Goal: Transaction & Acquisition: Book appointment/travel/reservation

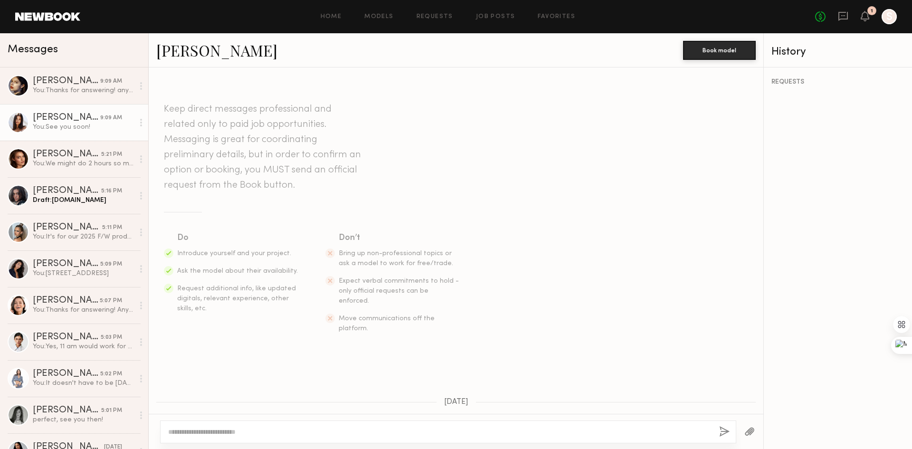
scroll to position [504, 0]
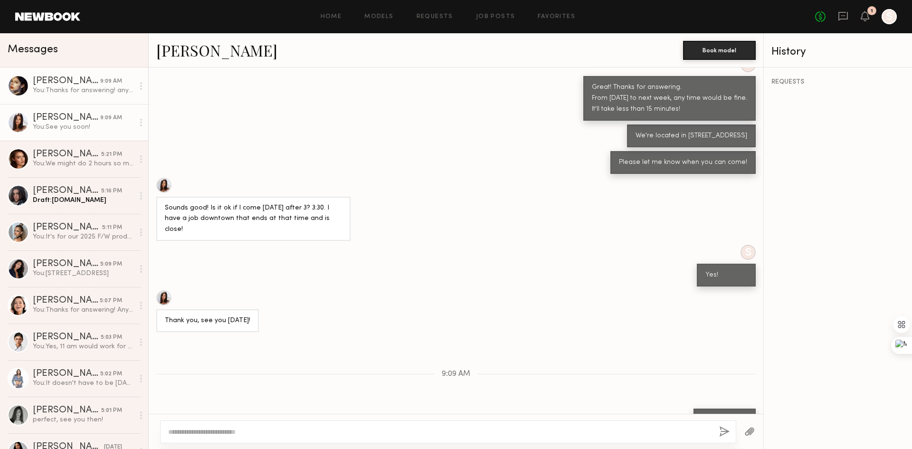
click at [48, 83] on div "April H." at bounding box center [66, 81] width 67 height 10
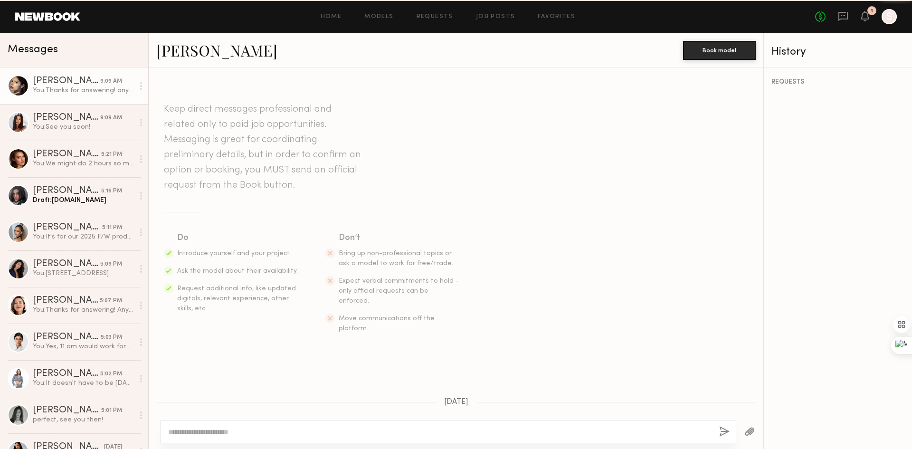
scroll to position [268, 0]
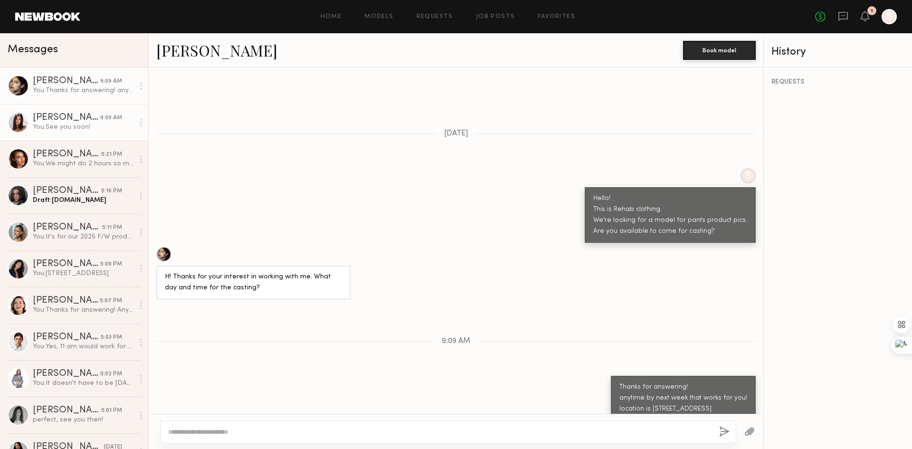
click at [82, 122] on div "Michaela B." at bounding box center [66, 118] width 67 height 10
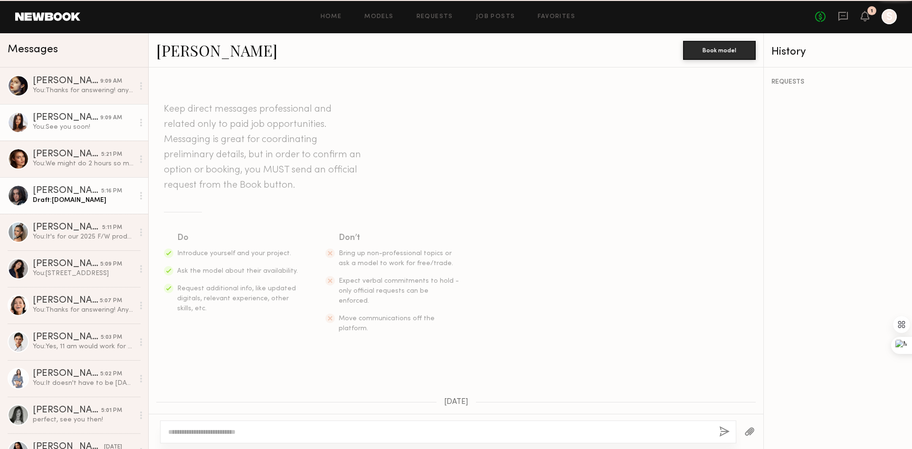
scroll to position [504, 0]
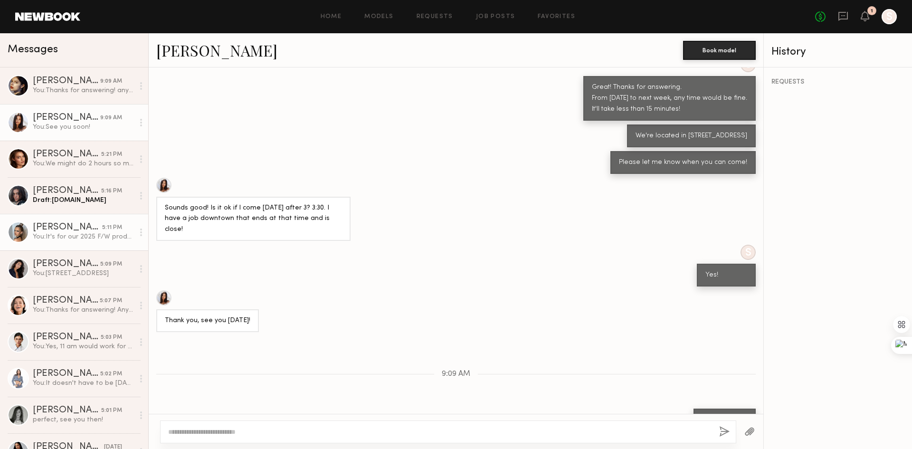
click at [90, 227] on div "Alinka N." at bounding box center [67, 228] width 69 height 10
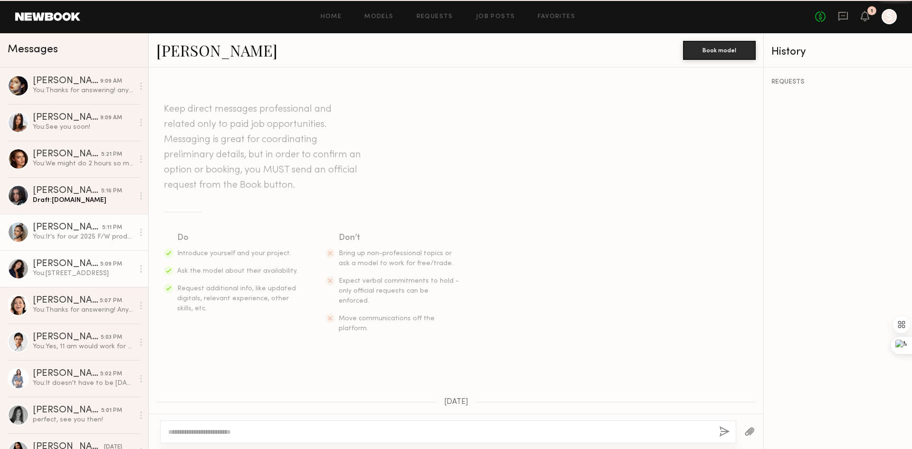
scroll to position [240, 0]
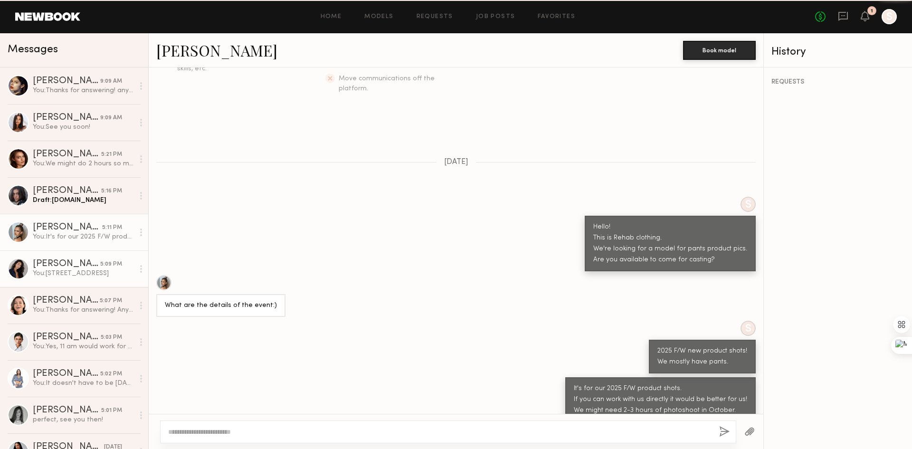
click at [79, 269] on div "Nina S." at bounding box center [66, 264] width 67 height 10
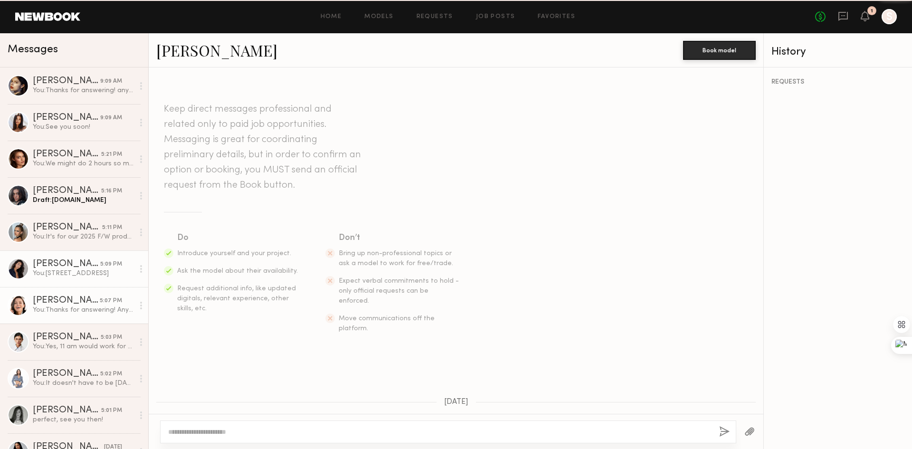
scroll to position [205, 0]
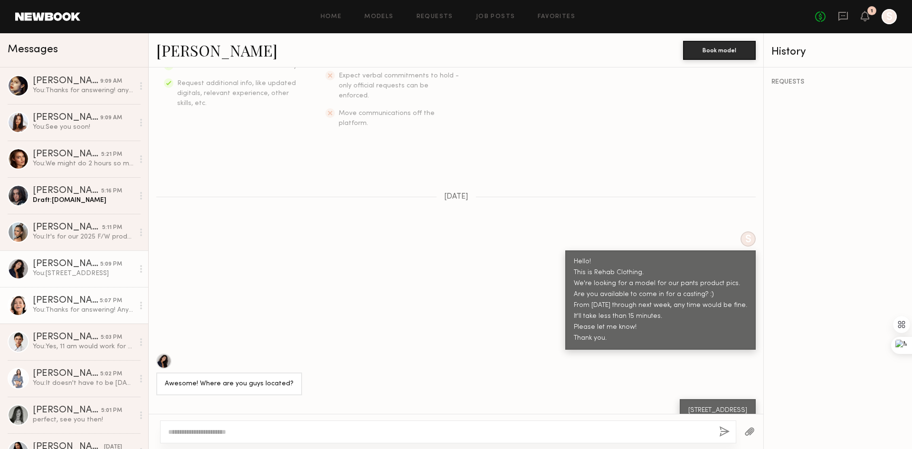
click at [78, 303] on div "Emelina A." at bounding box center [66, 301] width 67 height 10
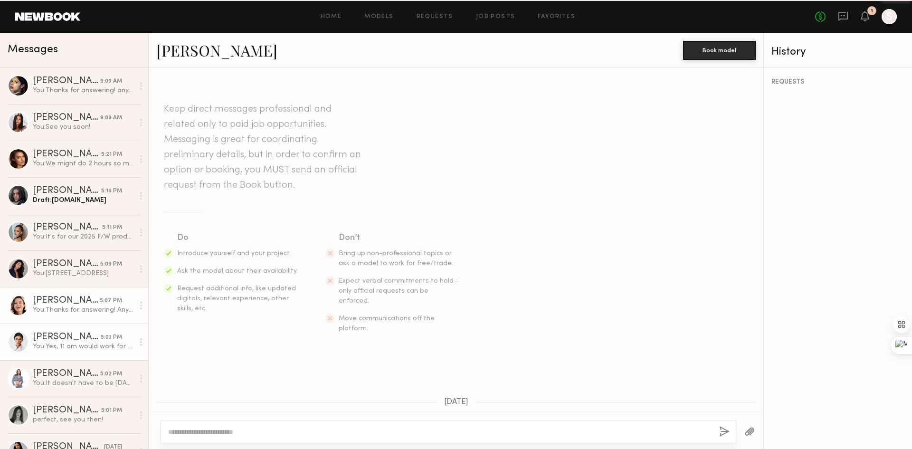
scroll to position [325, 0]
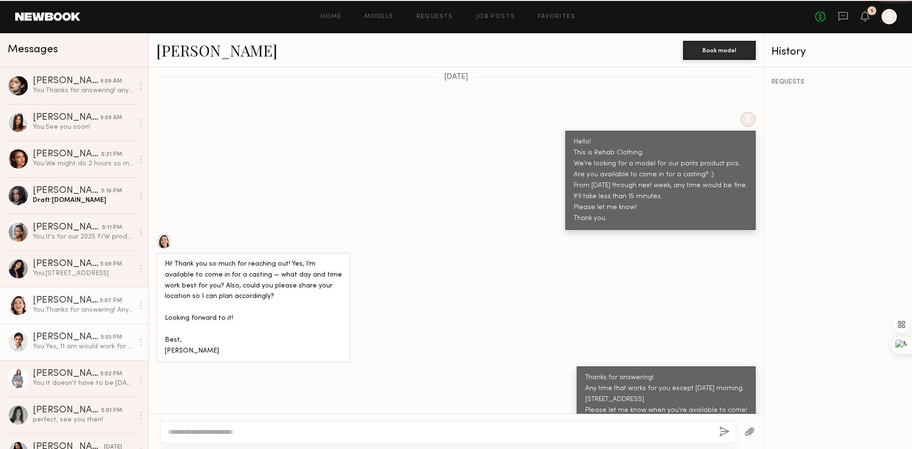
click at [80, 341] on div "Lilah F." at bounding box center [67, 338] width 68 height 10
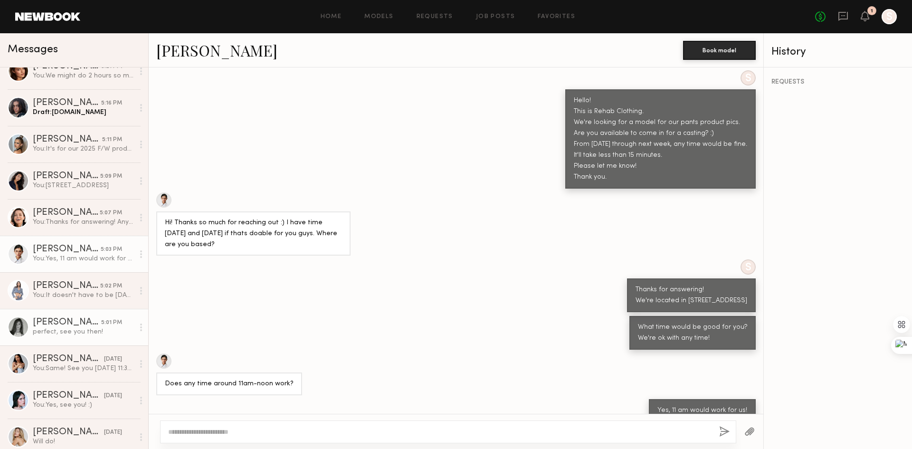
scroll to position [190, 0]
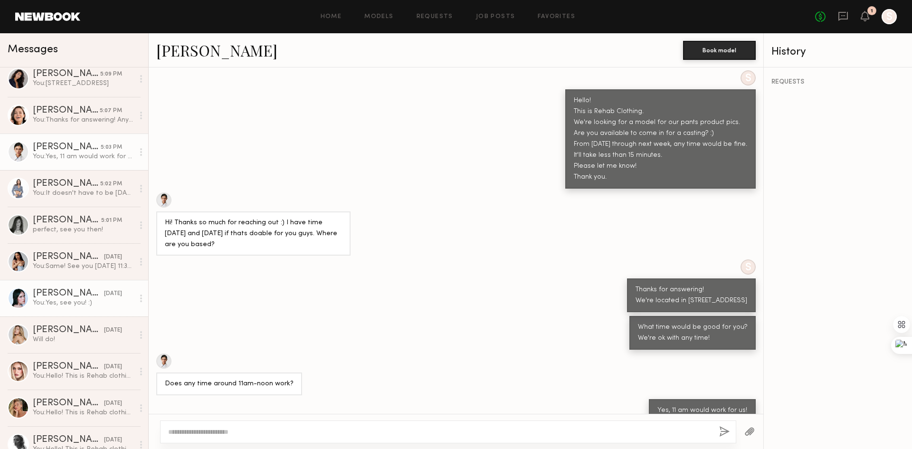
click at [73, 306] on div "You: Yes, see you! :)" at bounding box center [83, 302] width 101 height 9
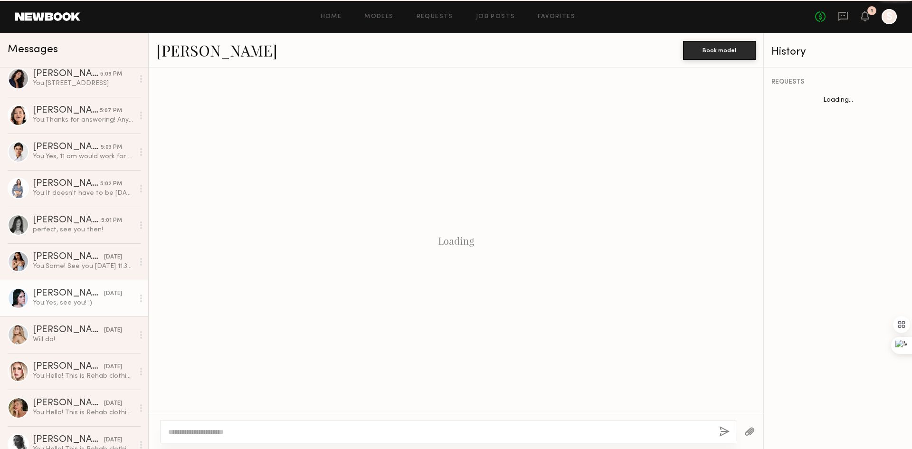
scroll to position [489, 0]
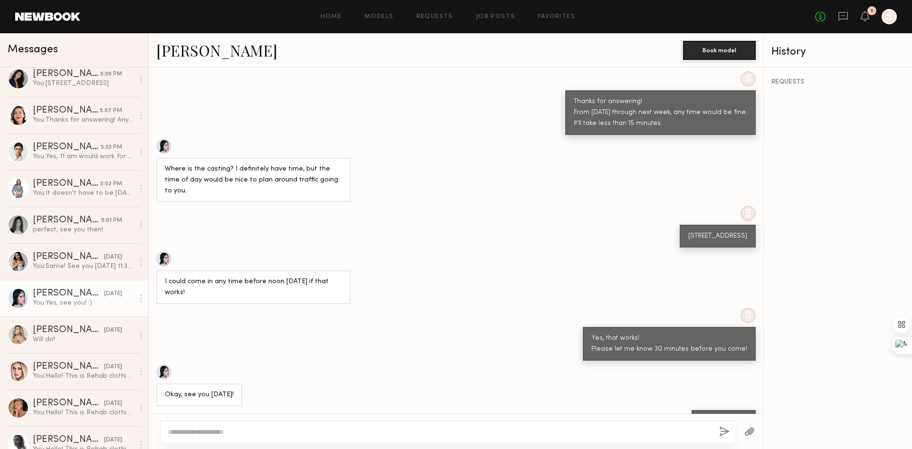
click at [286, 431] on textarea at bounding box center [440, 432] width 544 height 10
type textarea "*"
click at [267, 429] on textarea "**********" at bounding box center [440, 422] width 544 height 29
click at [269, 424] on textarea "**********" at bounding box center [440, 422] width 544 height 29
click at [310, 420] on textarea "**********" at bounding box center [440, 422] width 544 height 29
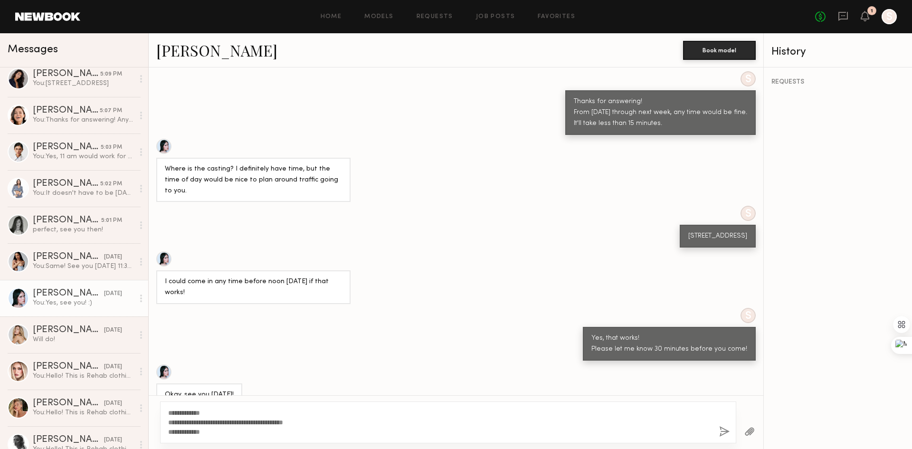
type textarea "**********"
click at [726, 433] on button "button" at bounding box center [724, 432] width 10 height 12
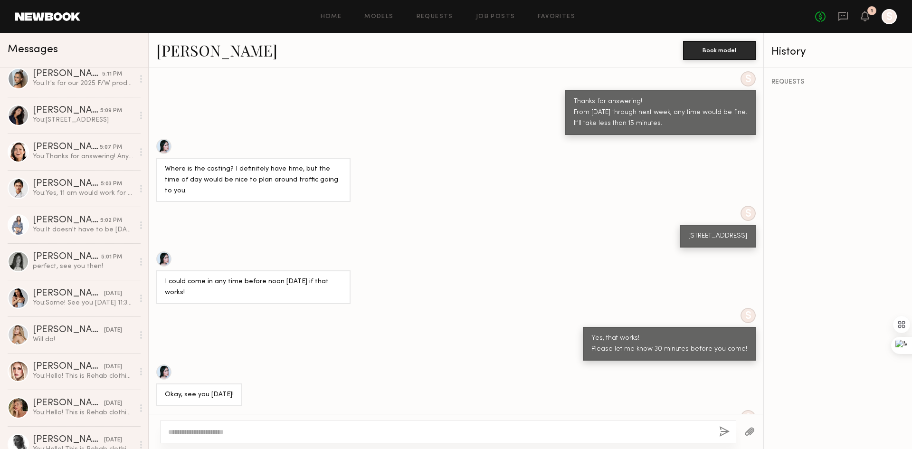
scroll to position [0, 0]
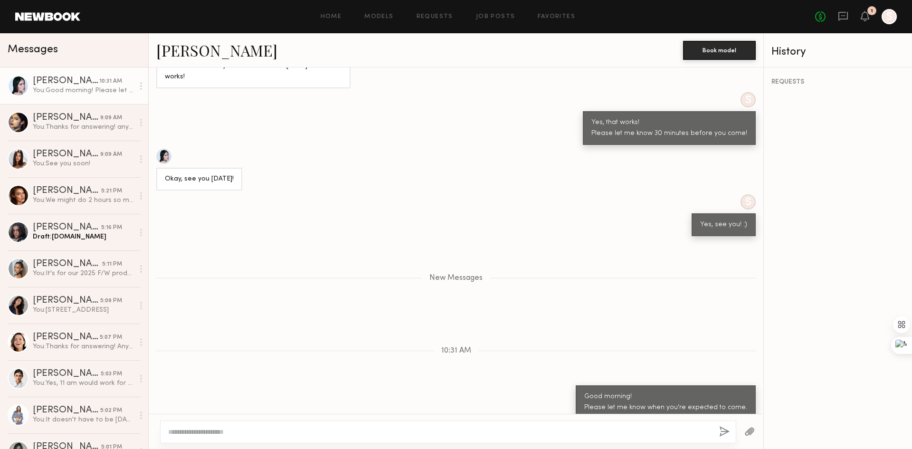
click at [421, 385] on div "Good morning! Please let me know when you're expected to come. See you soon!" at bounding box center [456, 407] width 615 height 45
click at [56, 129] on div "You: Thanks for answering! anytime by next week that works for you! location is…" at bounding box center [83, 127] width 101 height 9
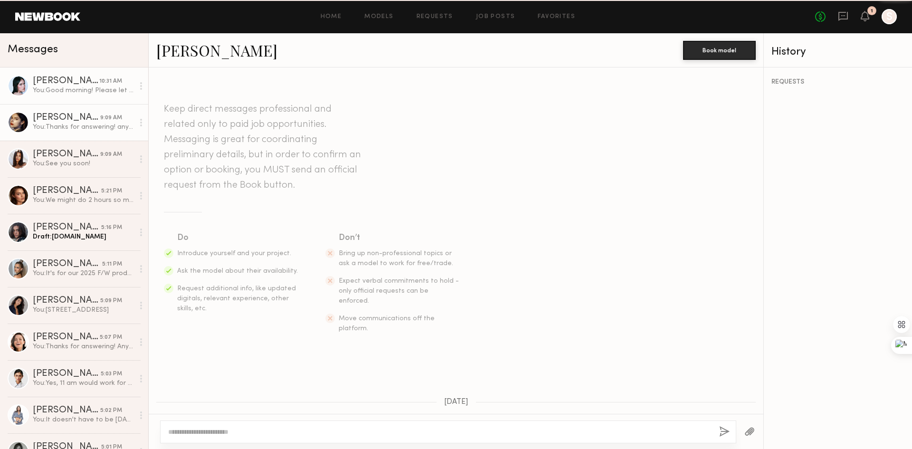
scroll to position [268, 0]
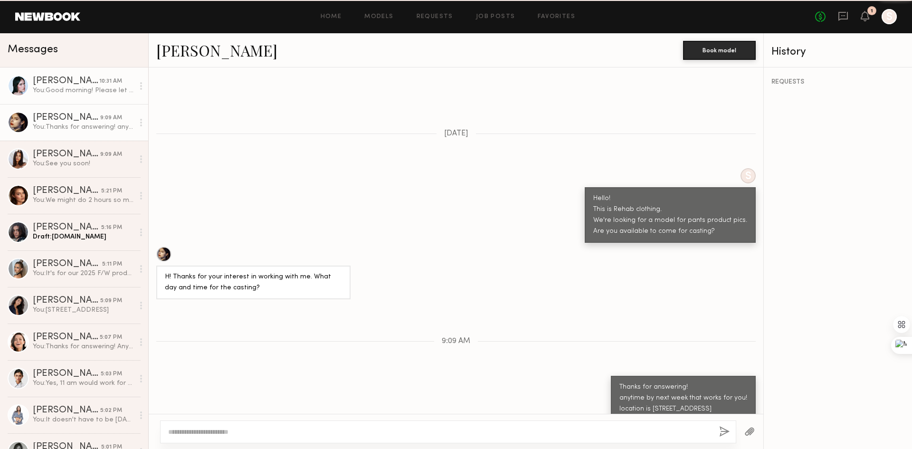
click at [67, 90] on div "You: Good morning! Please let me know when you're expected to come. See you soo…" at bounding box center [83, 90] width 101 height 9
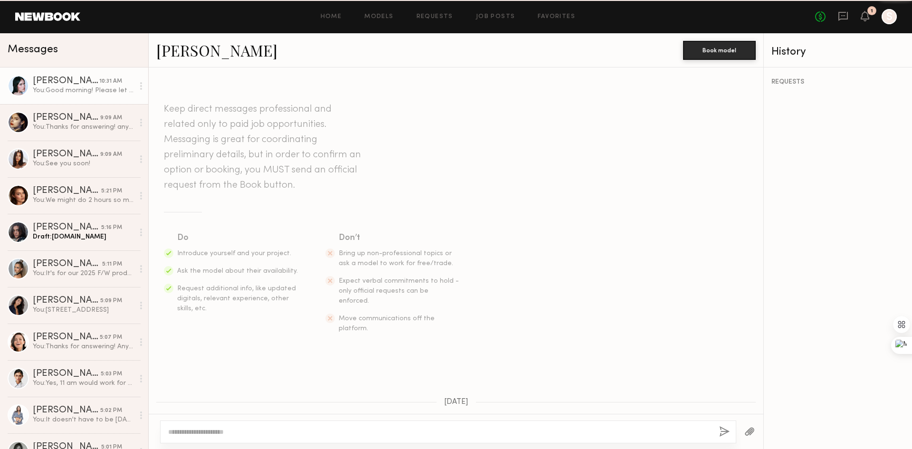
scroll to position [631, 0]
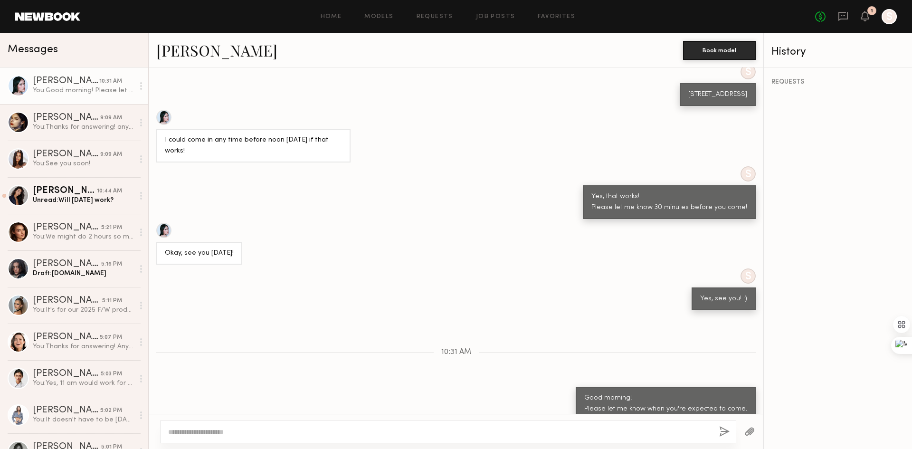
click at [348, 348] on div "10:31 AM" at bounding box center [456, 352] width 615 height 8
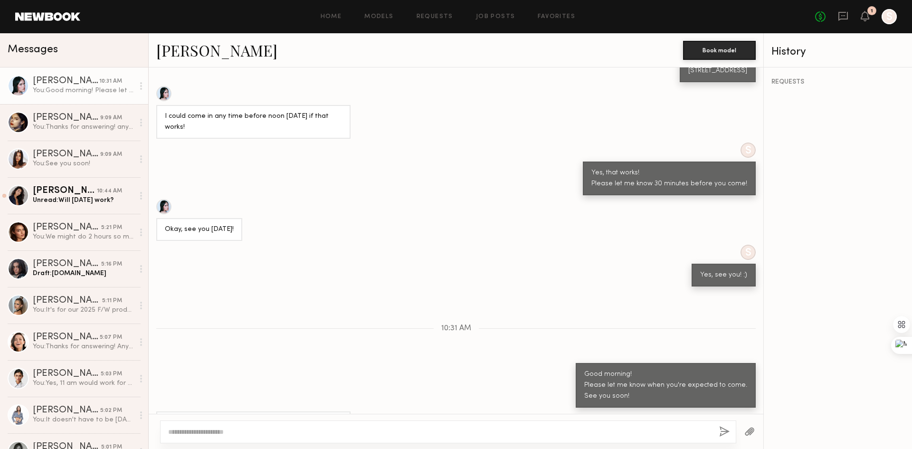
scroll to position [658, 0]
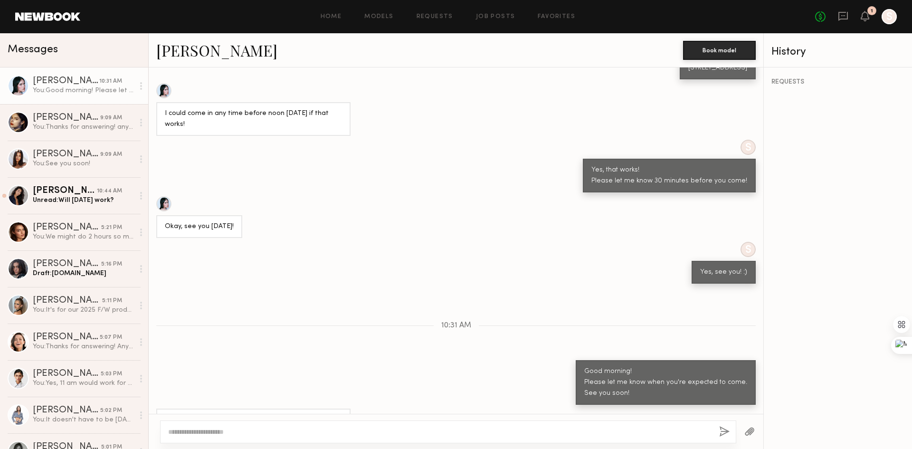
click at [309, 430] on textarea at bounding box center [440, 432] width 544 height 10
click at [388, 440] on div at bounding box center [448, 431] width 576 height 23
click at [392, 427] on div at bounding box center [440, 432] width 544 height 10
click at [389, 431] on textarea at bounding box center [440, 432] width 544 height 10
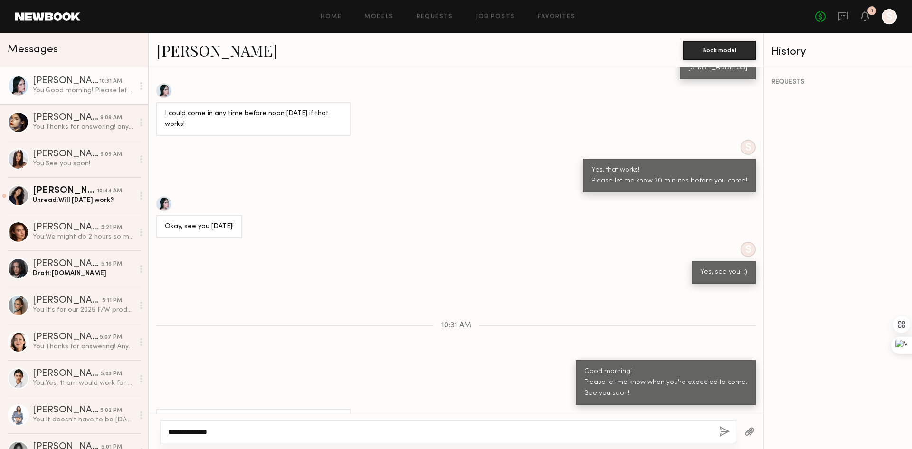
type textarea "**********"
click at [712, 445] on div "**********" at bounding box center [456, 431] width 615 height 35
click at [722, 430] on button "button" at bounding box center [724, 432] width 10 height 12
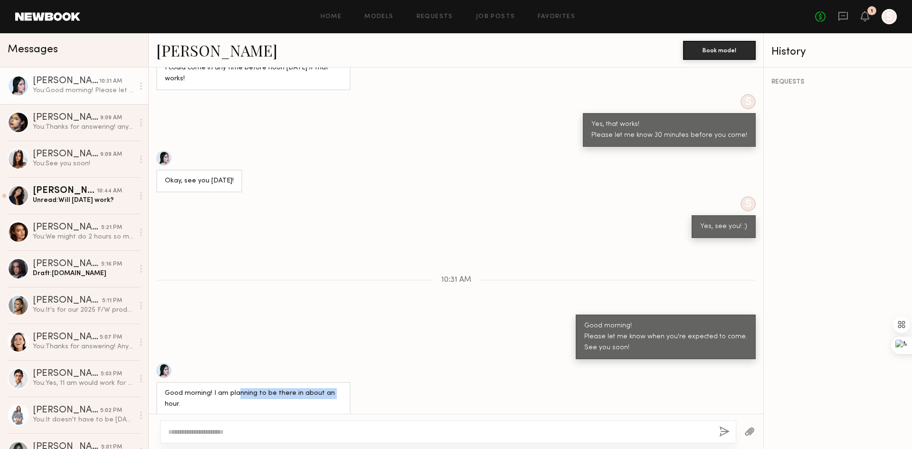
drag, startPoint x: 237, startPoint y: 371, endPoint x: 326, endPoint y: 366, distance: 89.9
click at [326, 388] on div "Good morning! I am planning to be there in about an hour." at bounding box center [253, 399] width 177 height 22
click at [287, 315] on div "Good morning! Please let me know when you're expected to come. See you soon!" at bounding box center [456, 337] width 615 height 45
click at [101, 196] on div "10:44 AM" at bounding box center [109, 191] width 25 height 9
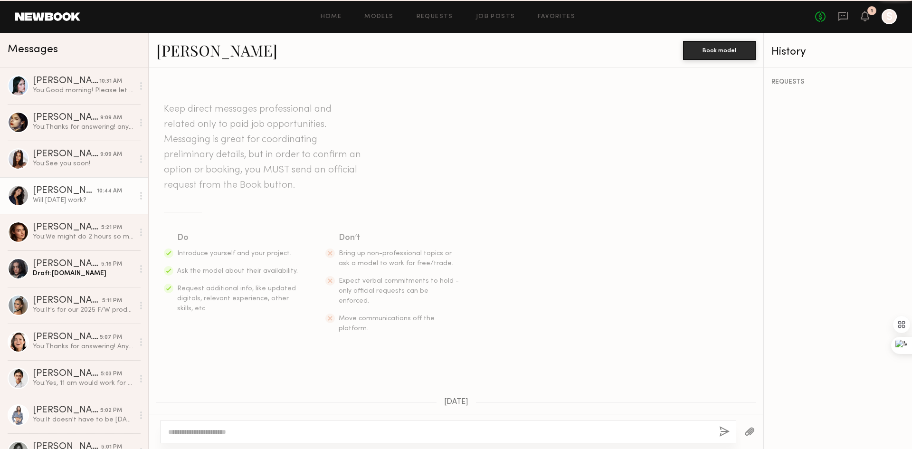
scroll to position [324, 0]
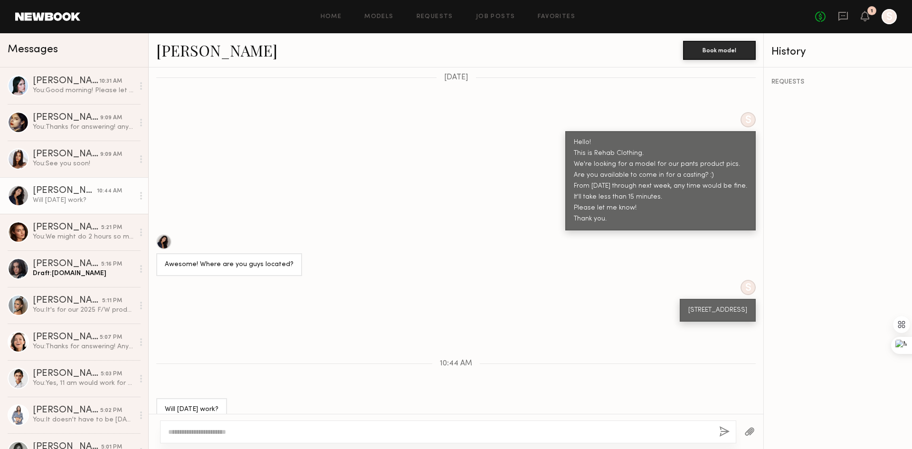
click at [306, 430] on textarea at bounding box center [440, 432] width 544 height 10
click at [235, 434] on textarea "****" at bounding box center [440, 432] width 544 height 10
drag, startPoint x: 255, startPoint y: 421, endPoint x: 263, endPoint y: 422, distance: 8.1
click at [263, 422] on textarea "**********" at bounding box center [440, 427] width 544 height 19
click at [313, 430] on textarea "**********" at bounding box center [440, 427] width 544 height 19
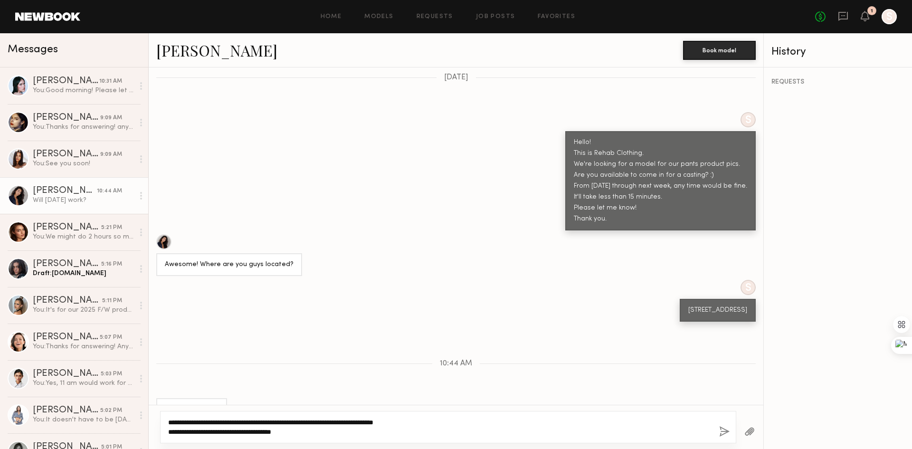
type textarea "**********"
click at [721, 435] on button "button" at bounding box center [724, 432] width 10 height 12
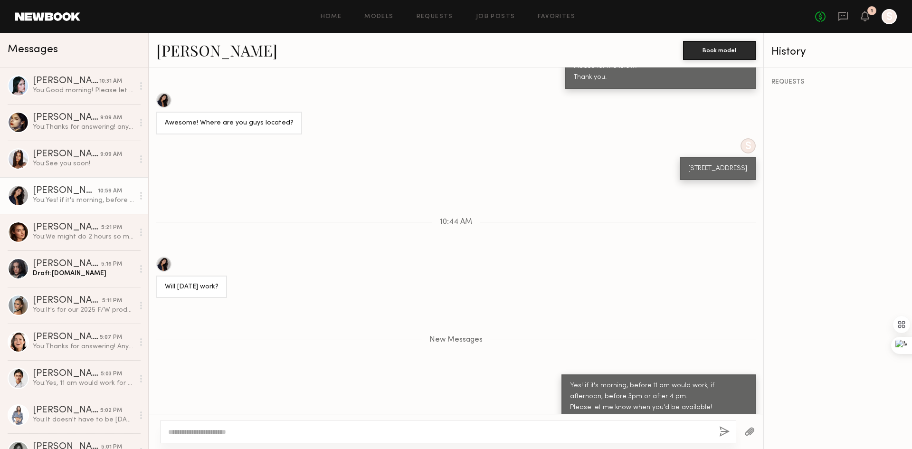
click at [55, 201] on div "You: Yes! if it's morning, before 11 am would work, if afternoon, before 3pm or…" at bounding box center [83, 200] width 101 height 9
click at [164, 93] on div at bounding box center [163, 100] width 15 height 15
click at [64, 91] on div "You: Good morning! Please let me know when you're expected to come. See you soo…" at bounding box center [83, 90] width 101 height 9
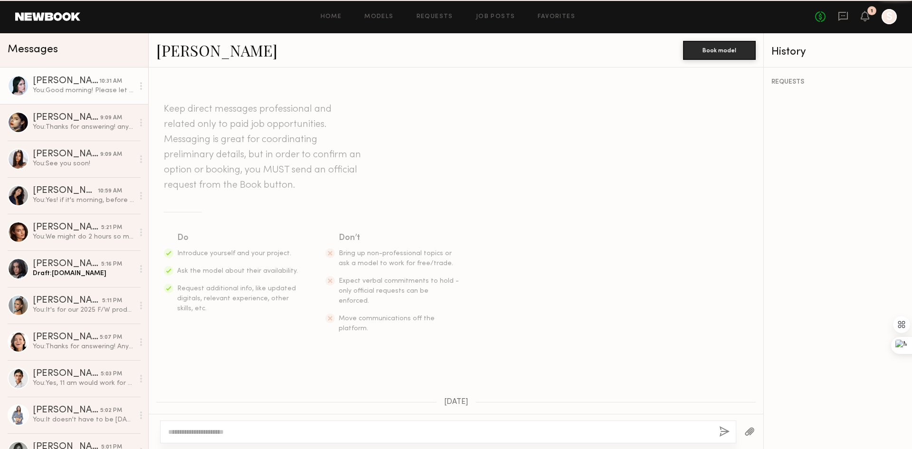
scroll to position [703, 0]
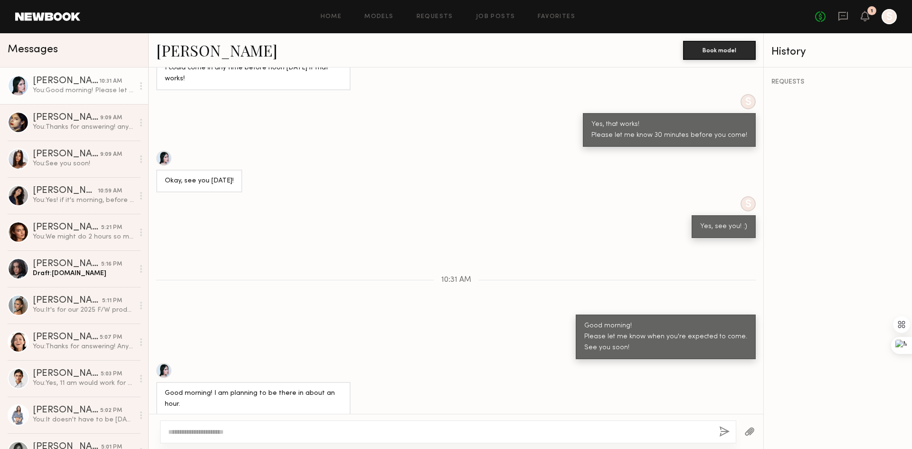
click at [387, 334] on div "Keep direct messages professional and related only to paid job opportunities. M…" at bounding box center [456, 240] width 615 height 346
click at [452, 329] on div "Good morning! Please let me know when you're expected to come. See you soon!" at bounding box center [456, 337] width 615 height 45
click at [647, 321] on div "Good morning! Please let me know when you're expected to come. See you soon!" at bounding box center [665, 337] width 163 height 33
drag, startPoint x: 561, startPoint y: 373, endPoint x: 223, endPoint y: 351, distance: 339.0
click at [223, 363] on div "Good morning! I am planning to be there in about an hour." at bounding box center [456, 389] width 615 height 53
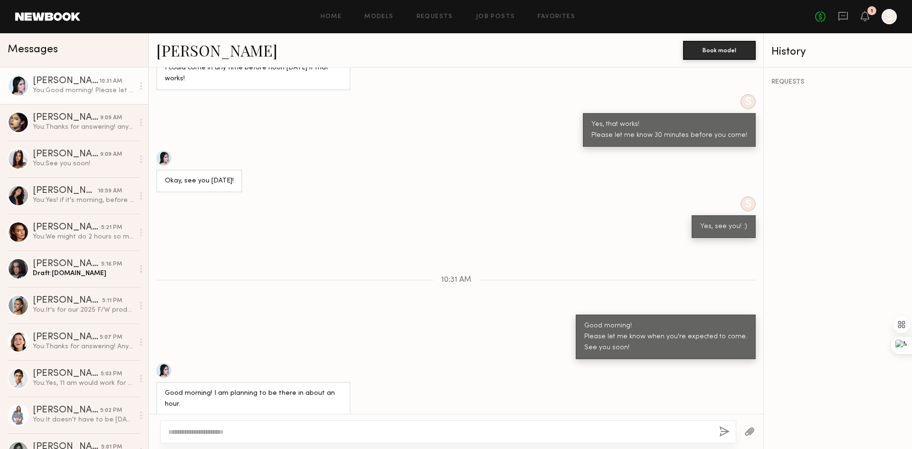
click at [276, 276] on div "10:31 AM" at bounding box center [456, 280] width 615 height 8
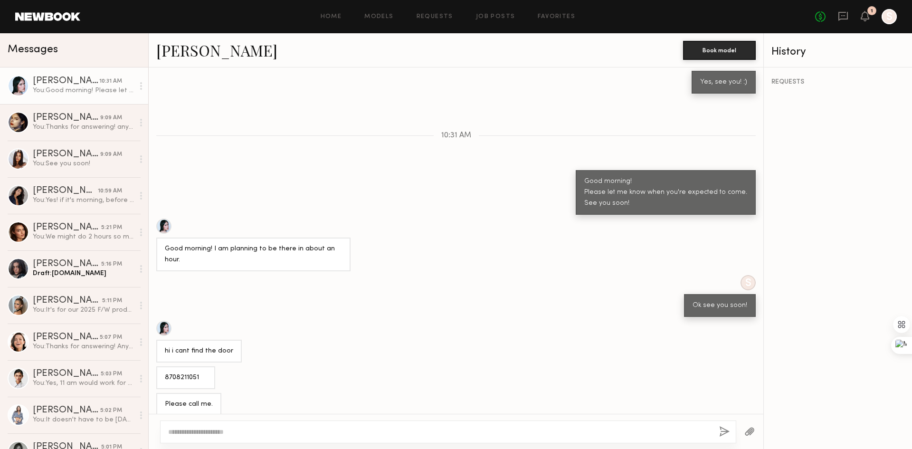
click at [368, 275] on div "S Ok see you soon!" at bounding box center [456, 296] width 615 height 42
click at [262, 393] on div "Please call me." at bounding box center [456, 404] width 615 height 23
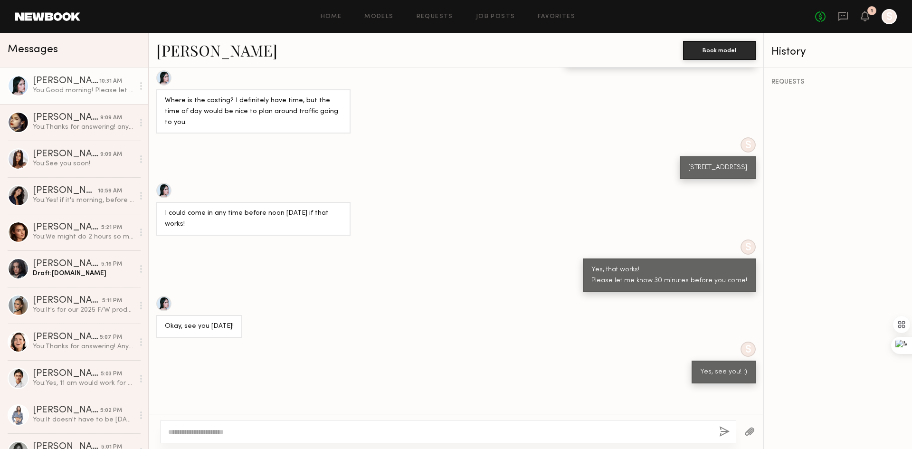
scroll to position [468, 0]
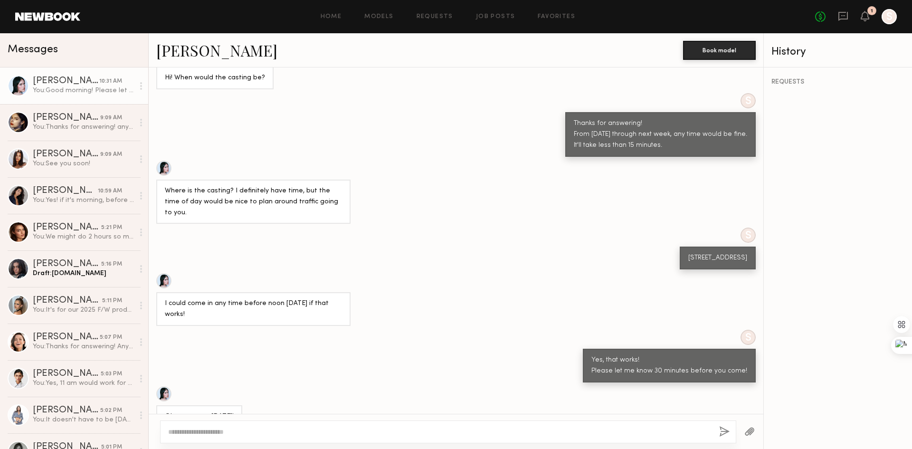
click at [15, 85] on div at bounding box center [18, 85] width 21 height 21
click at [170, 161] on div at bounding box center [163, 168] width 15 height 15
click at [54, 119] on div "April H." at bounding box center [66, 118] width 67 height 10
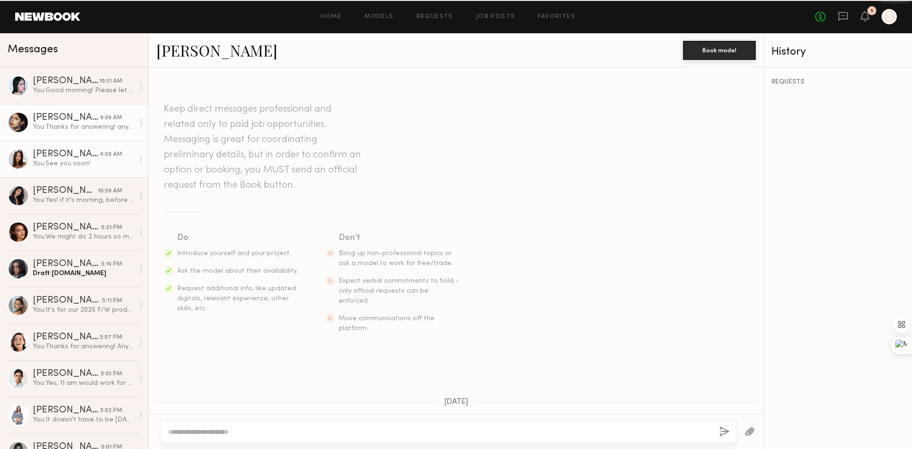
scroll to position [268, 0]
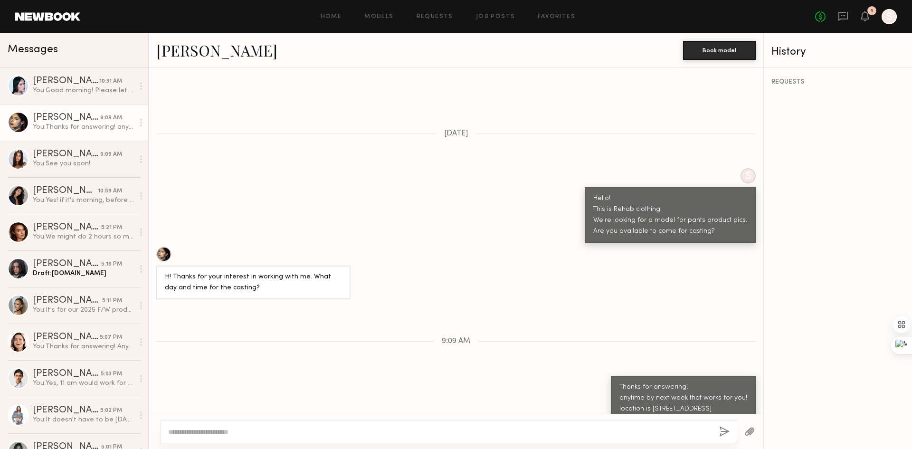
click at [168, 247] on div at bounding box center [163, 254] width 15 height 15
click at [62, 189] on div "Nina S." at bounding box center [65, 191] width 65 height 10
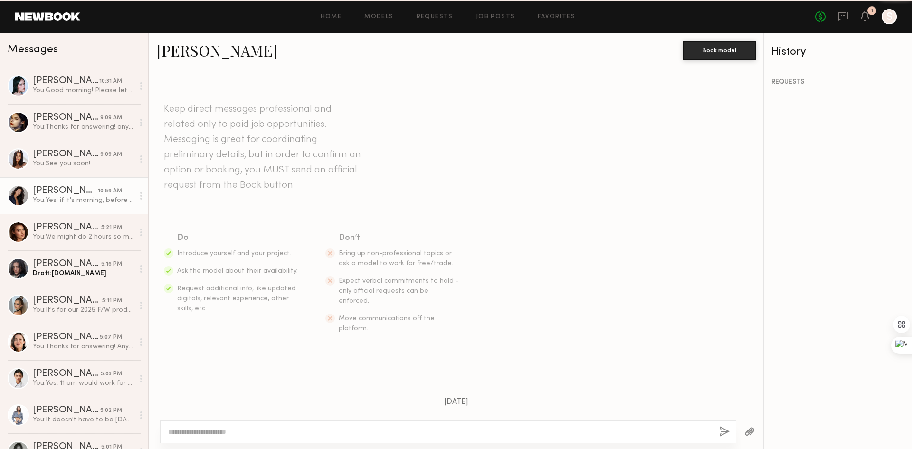
scroll to position [392, 0]
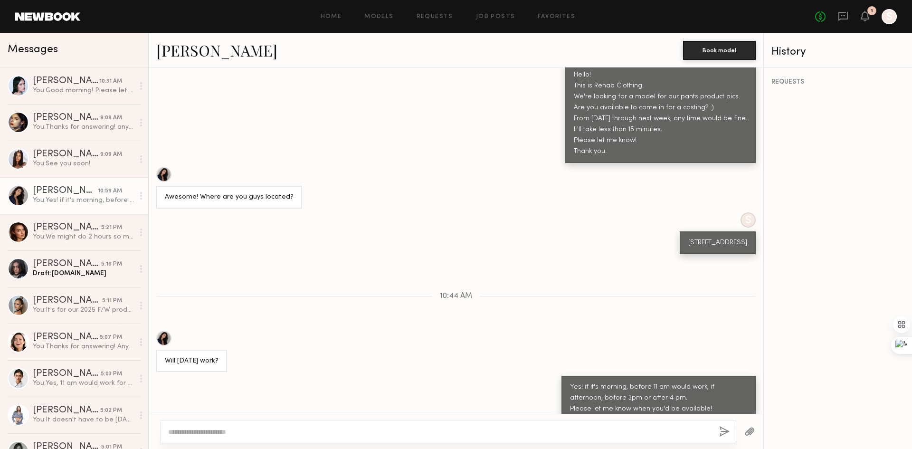
click at [168, 331] on div at bounding box center [163, 338] width 15 height 15
click at [62, 245] on link "Oleksa K. 5:21 PM You: We might do 2 hours so might not be able to pay $300 for…" at bounding box center [74, 232] width 148 height 37
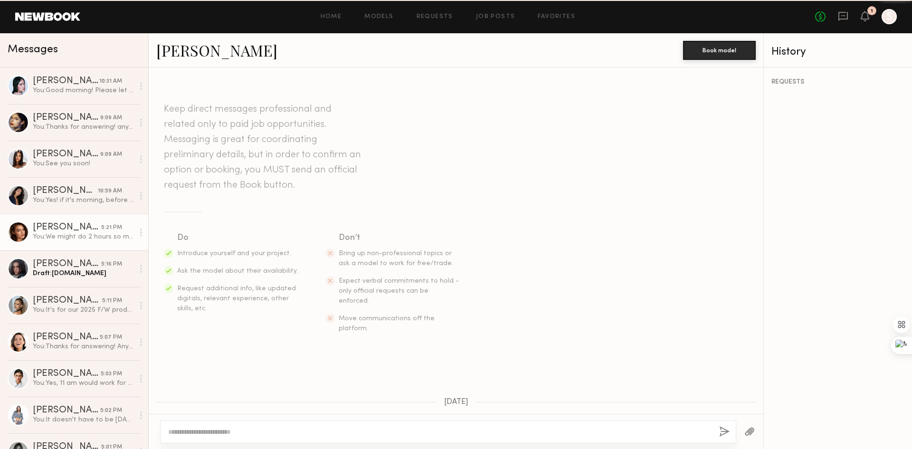
scroll to position [551, 0]
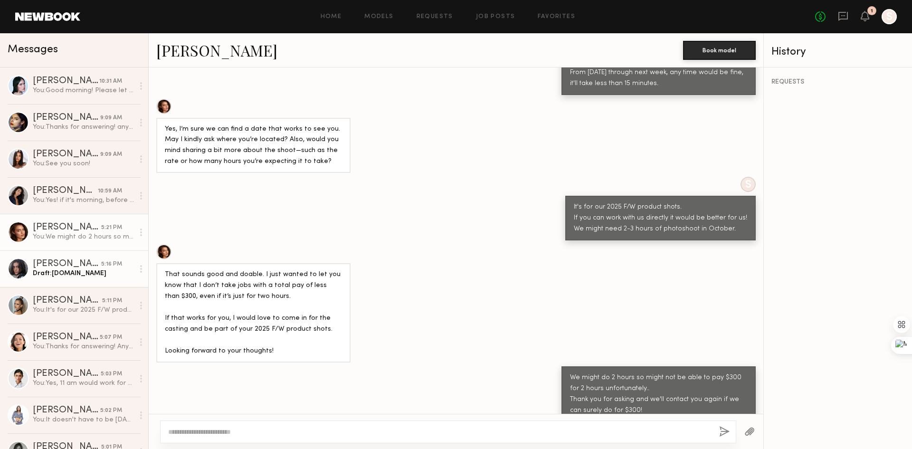
click at [86, 272] on div "Draft: shoprehablab.com" at bounding box center [83, 273] width 101 height 9
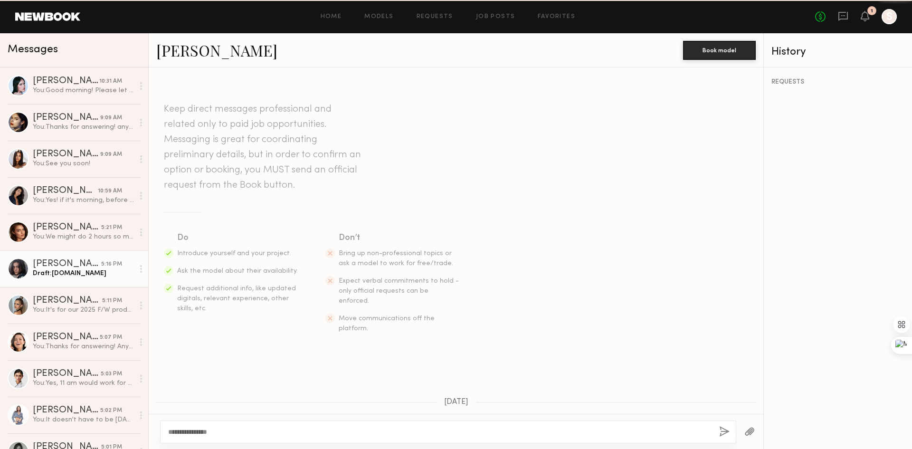
scroll to position [304, 0]
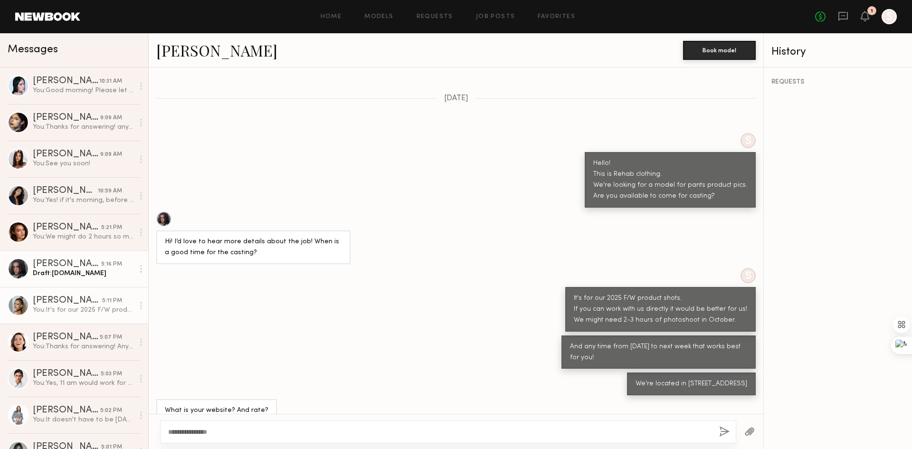
click at [93, 307] on div "You: It's for our 2025 F/W product shots. If you can work with us directly it w…" at bounding box center [83, 309] width 101 height 9
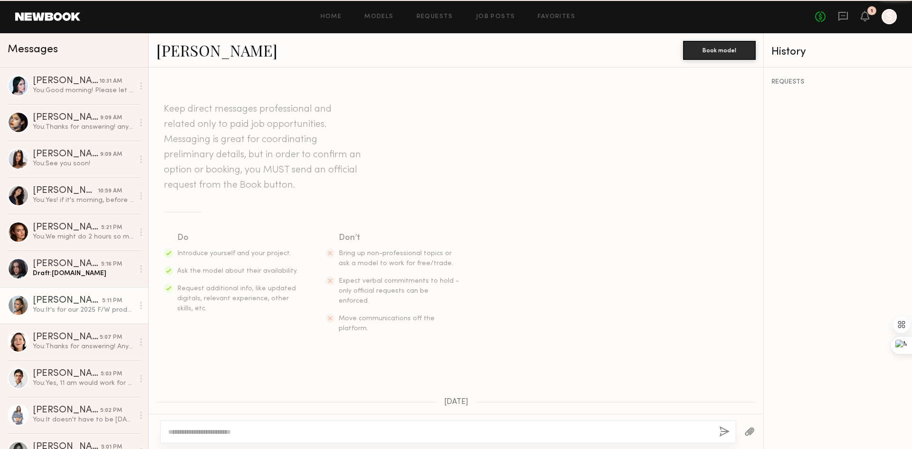
scroll to position [240, 0]
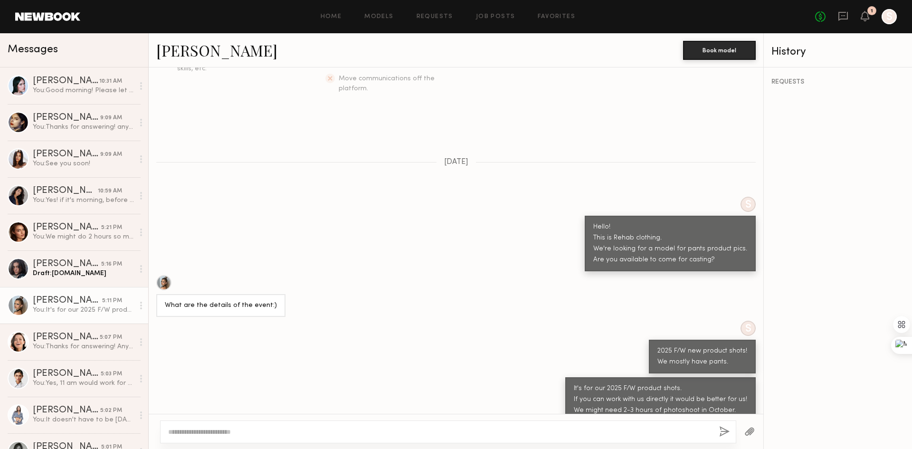
click at [160, 275] on div at bounding box center [163, 282] width 15 height 15
click at [312, 377] on div "It's for our 2025 F/W product shots. If you can work with us directly it would …" at bounding box center [456, 399] width 615 height 45
click at [62, 348] on div "You: Thanks for answering! Any time that works for you except Thursday morning.…" at bounding box center [83, 346] width 101 height 9
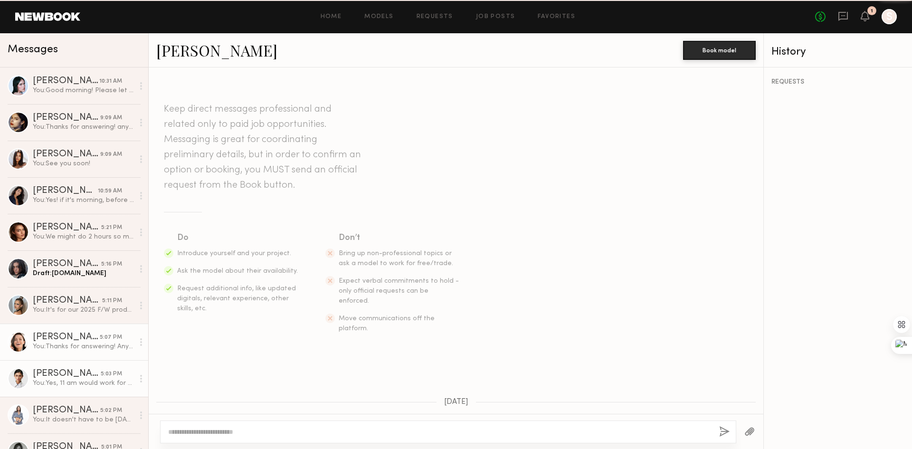
scroll to position [325, 0]
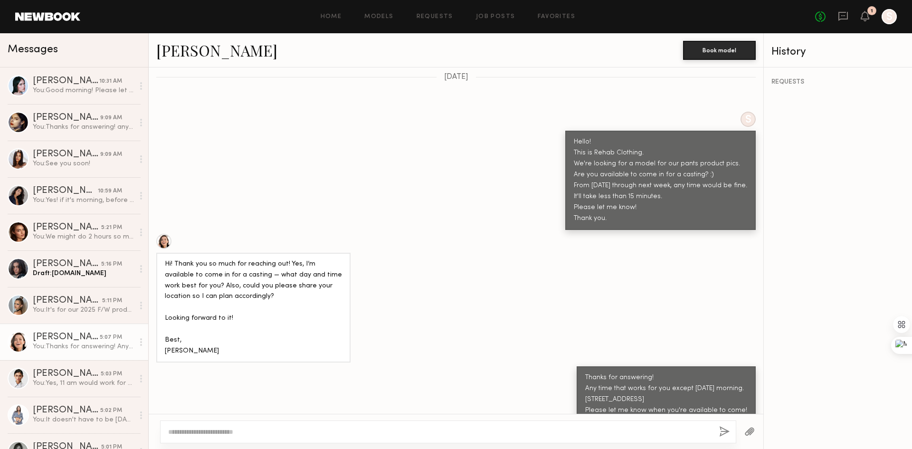
click at [159, 234] on div at bounding box center [163, 241] width 15 height 15
drag, startPoint x: 277, startPoint y: 125, endPoint x: 298, endPoint y: 86, distance: 44.6
click at [277, 125] on div "S Hello! This is Rehab Clothing. We're looking for a model for our pants produc…" at bounding box center [456, 171] width 615 height 118
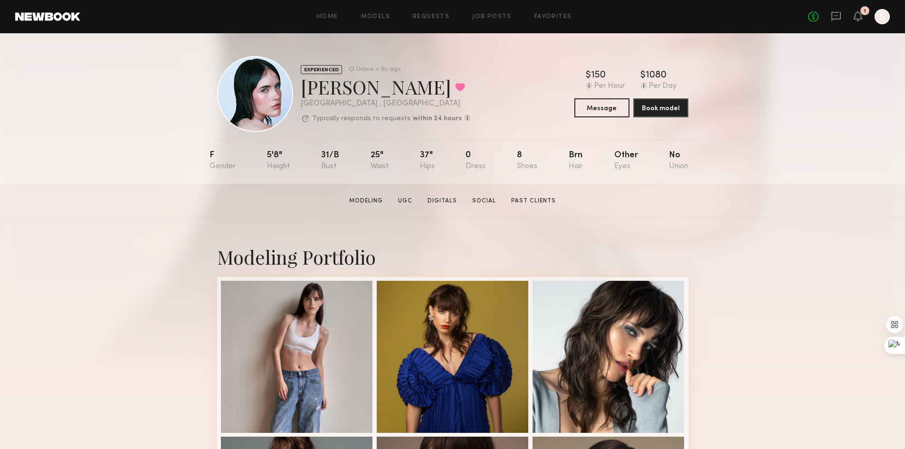
drag, startPoint x: 560, startPoint y: 239, endPoint x: 560, endPoint y: 249, distance: 10.0
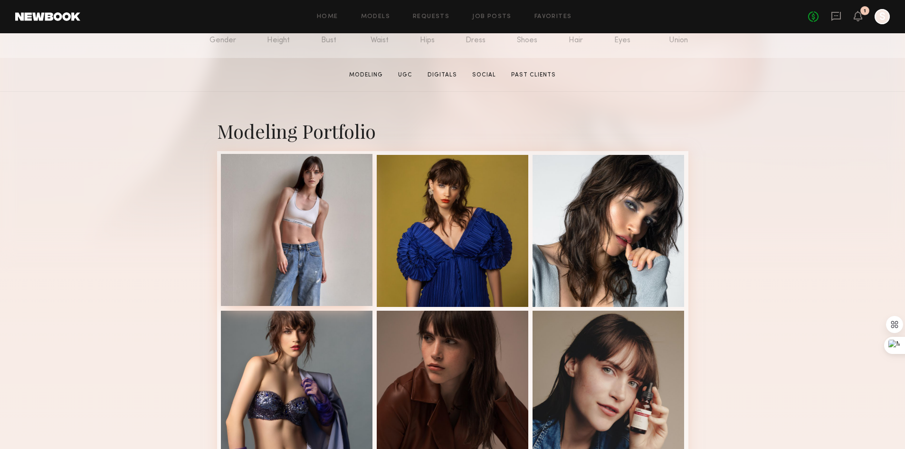
scroll to position [143, 0]
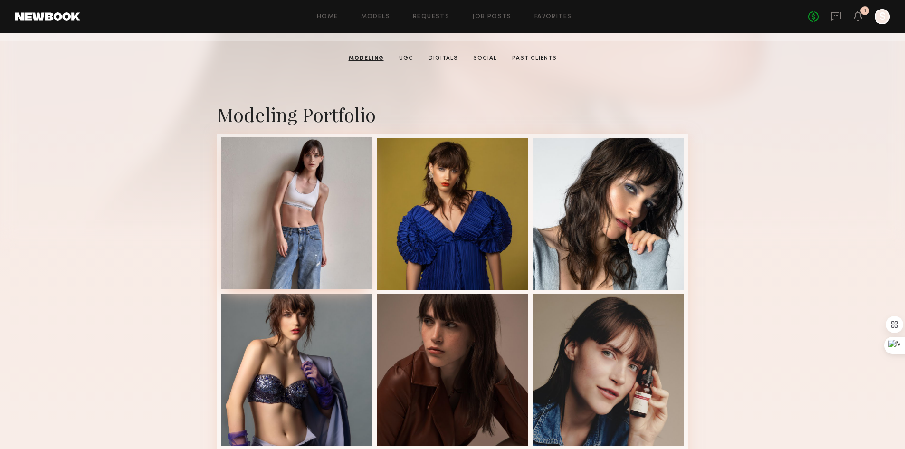
click at [262, 201] on div at bounding box center [297, 213] width 152 height 152
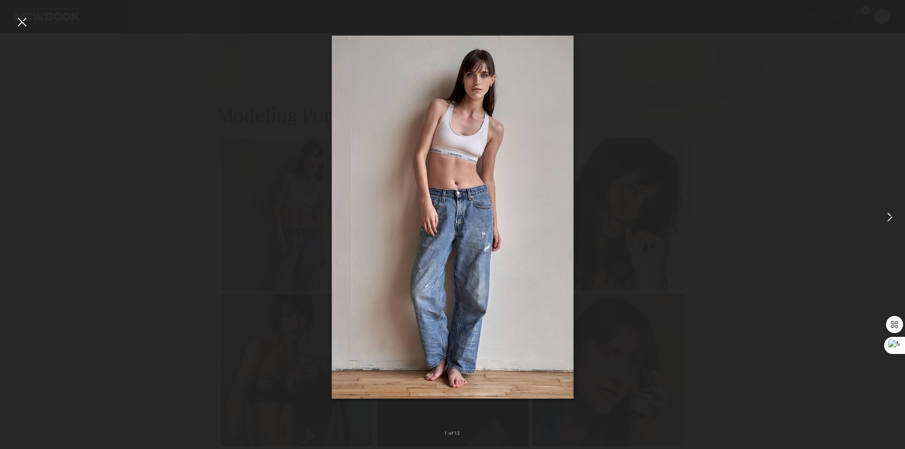
click at [892, 214] on common-icon at bounding box center [889, 217] width 15 height 15
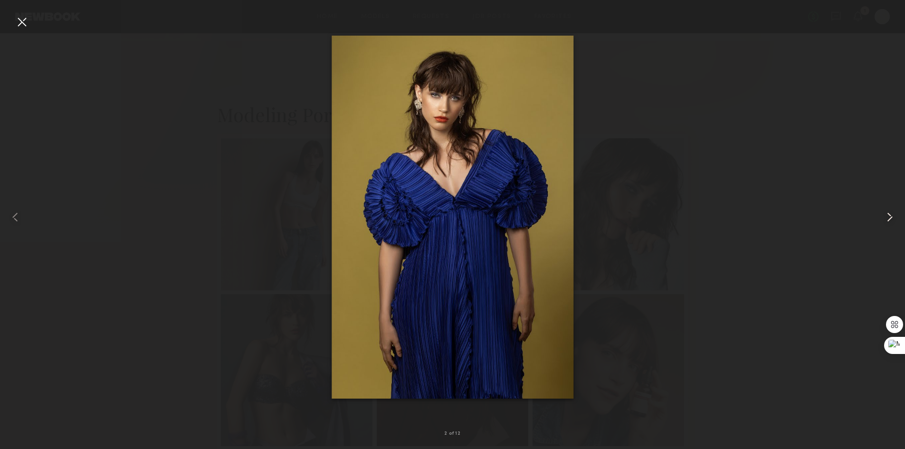
click at [892, 214] on common-icon at bounding box center [889, 217] width 15 height 15
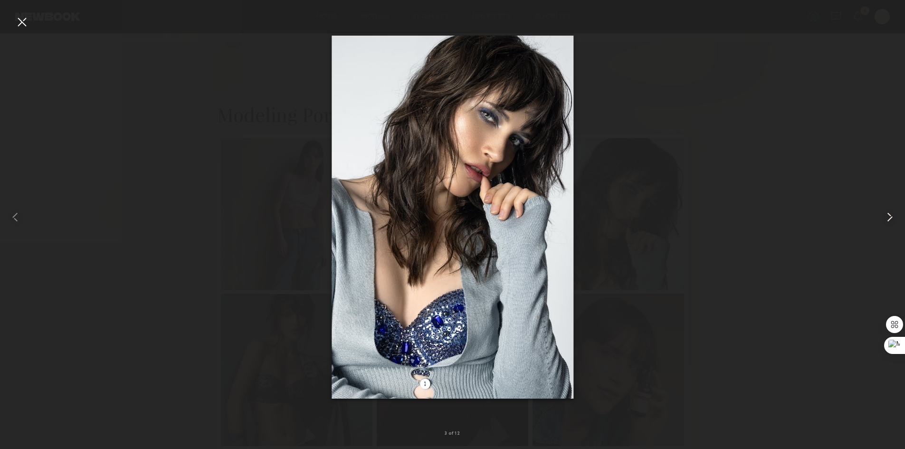
click at [892, 214] on common-icon at bounding box center [889, 217] width 15 height 15
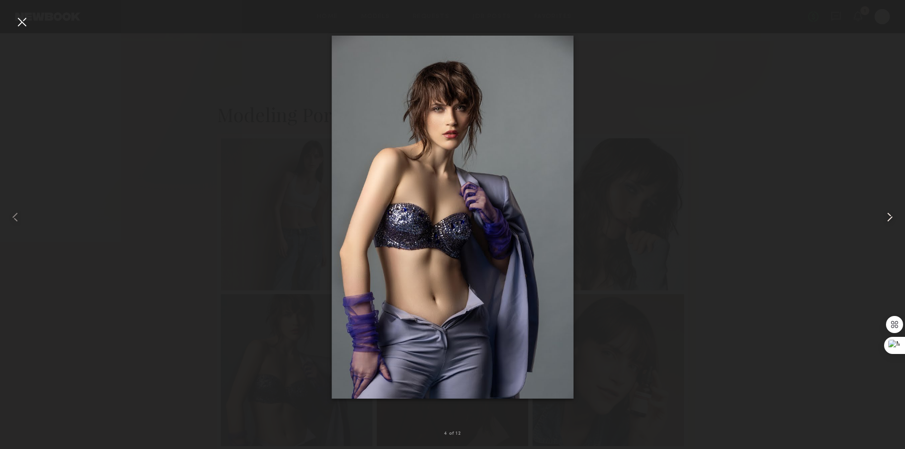
click at [892, 214] on common-icon at bounding box center [889, 217] width 15 height 15
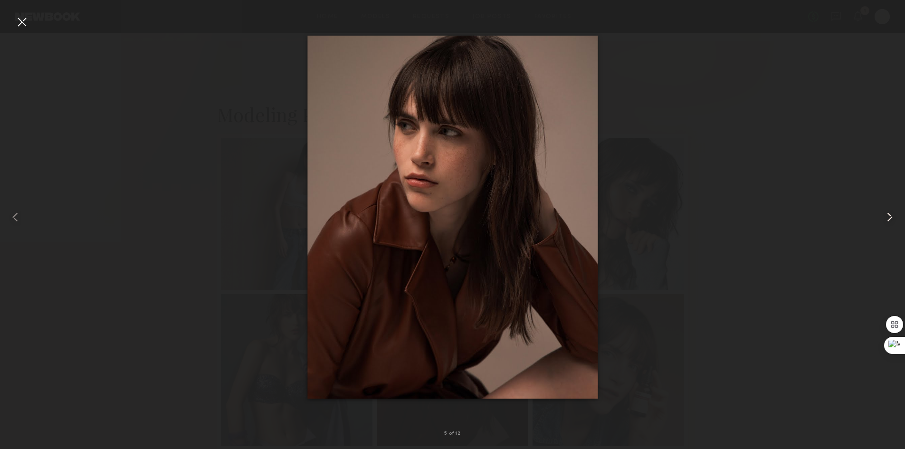
click at [892, 214] on common-icon at bounding box center [889, 217] width 15 height 15
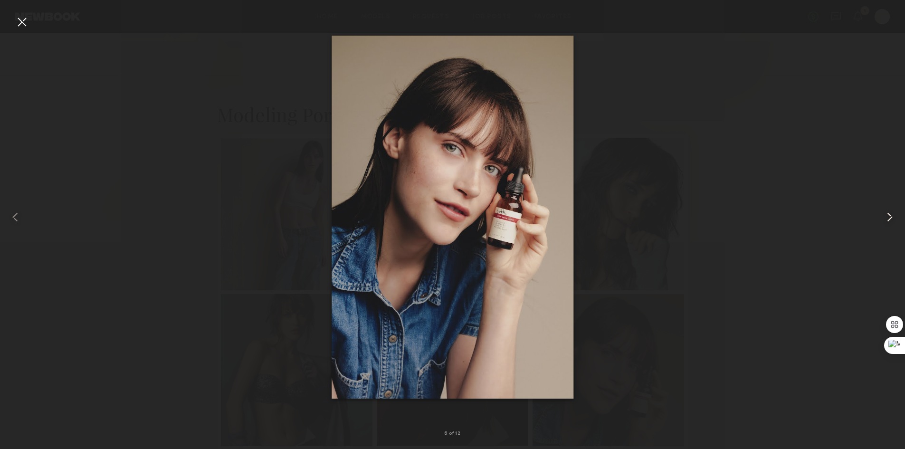
click at [893, 215] on common-icon at bounding box center [889, 217] width 15 height 15
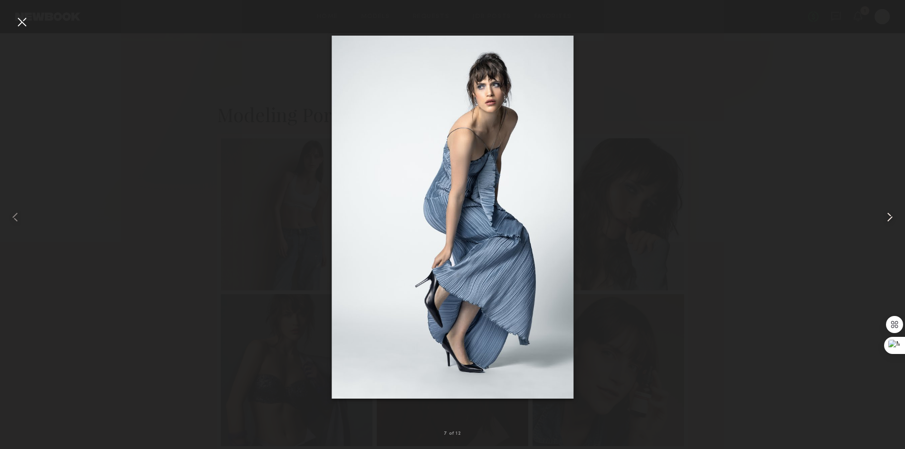
click at [893, 215] on common-icon at bounding box center [889, 217] width 15 height 15
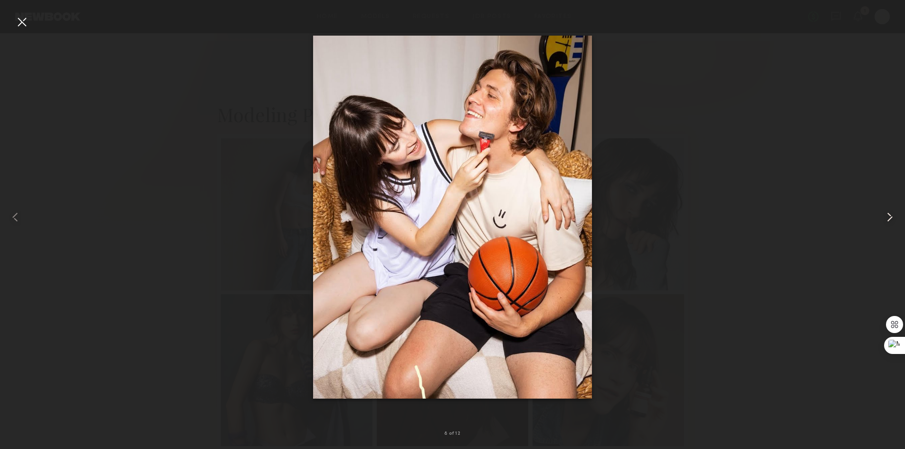
click at [893, 217] on common-icon at bounding box center [889, 217] width 15 height 15
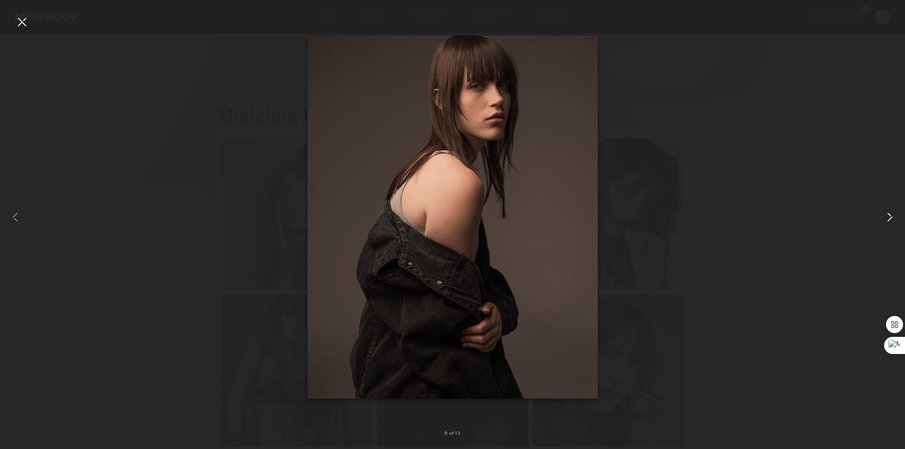
click at [893, 218] on common-icon at bounding box center [889, 217] width 15 height 15
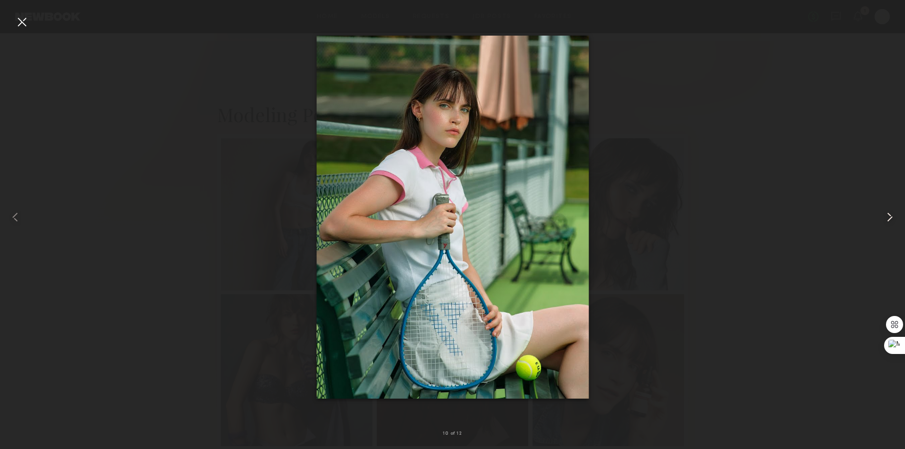
click at [893, 219] on common-icon at bounding box center [889, 217] width 15 height 15
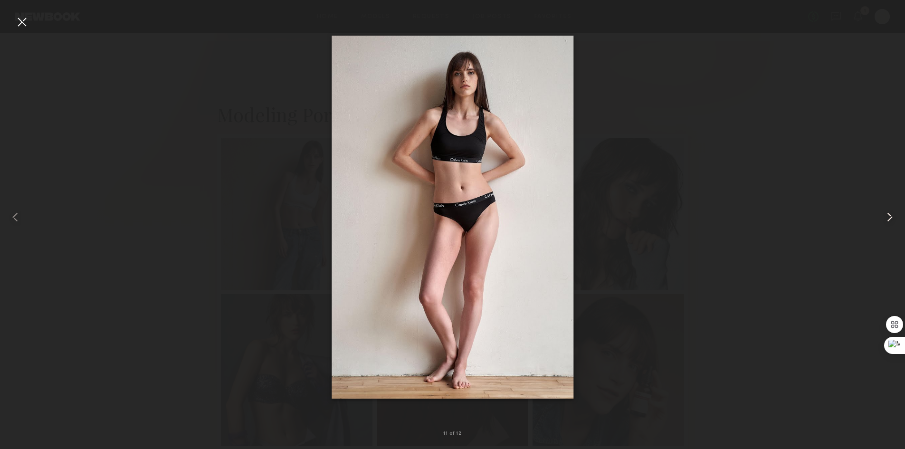
click at [893, 219] on common-icon at bounding box center [889, 217] width 15 height 15
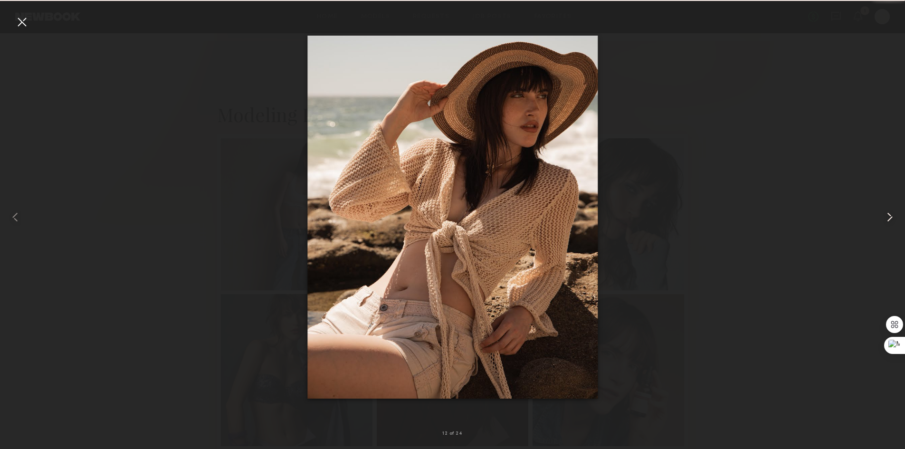
click at [893, 219] on common-icon at bounding box center [889, 217] width 15 height 15
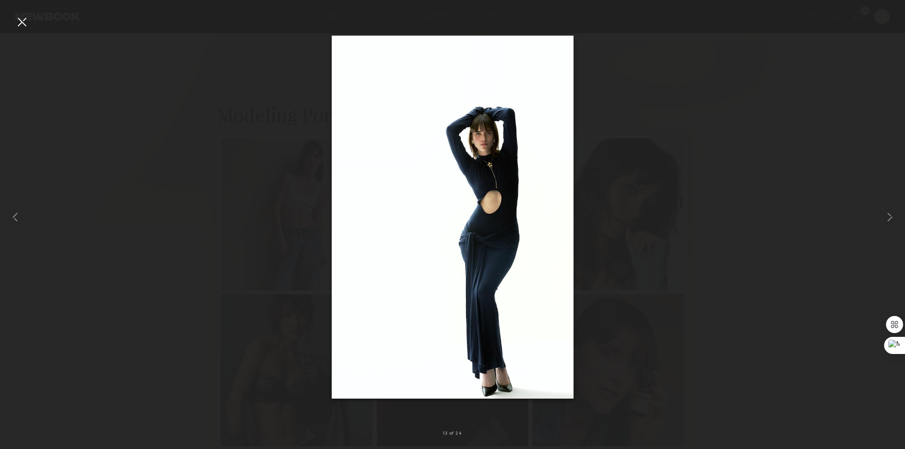
click at [19, 27] on div at bounding box center [21, 21] width 15 height 15
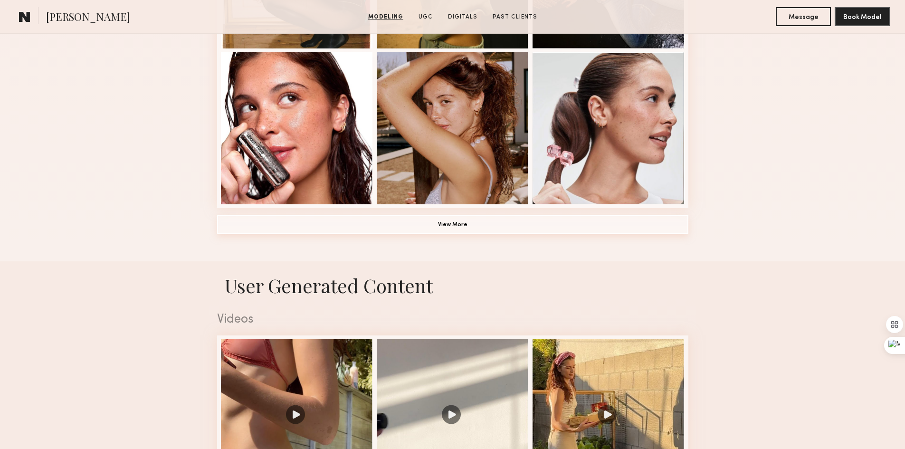
scroll to position [713, 0]
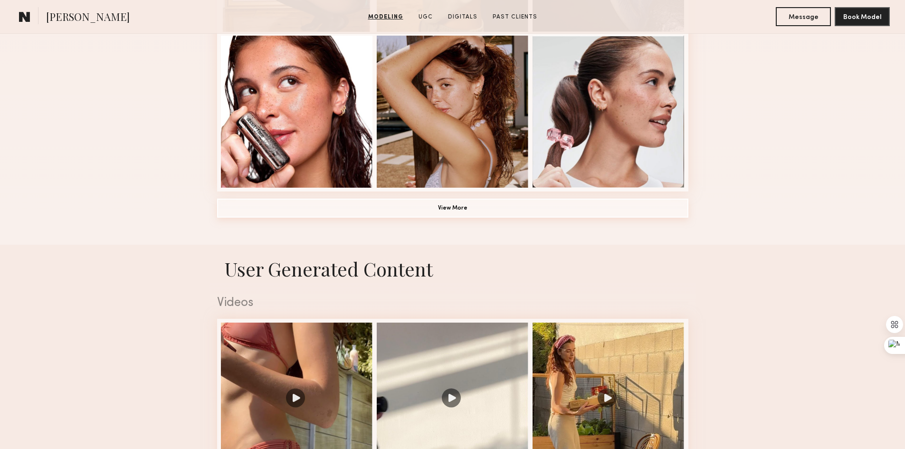
click at [501, 217] on button "View More" at bounding box center [452, 208] width 471 height 19
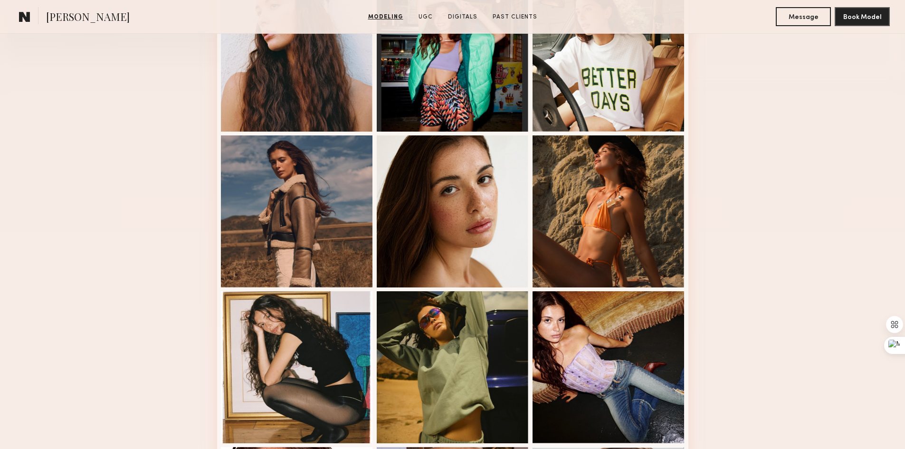
scroll to position [285, 0]
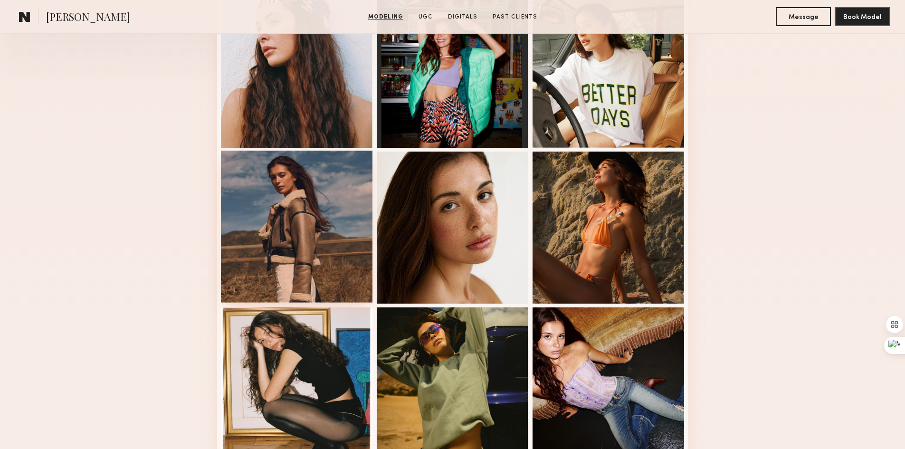
click at [343, 246] on div at bounding box center [297, 227] width 152 height 152
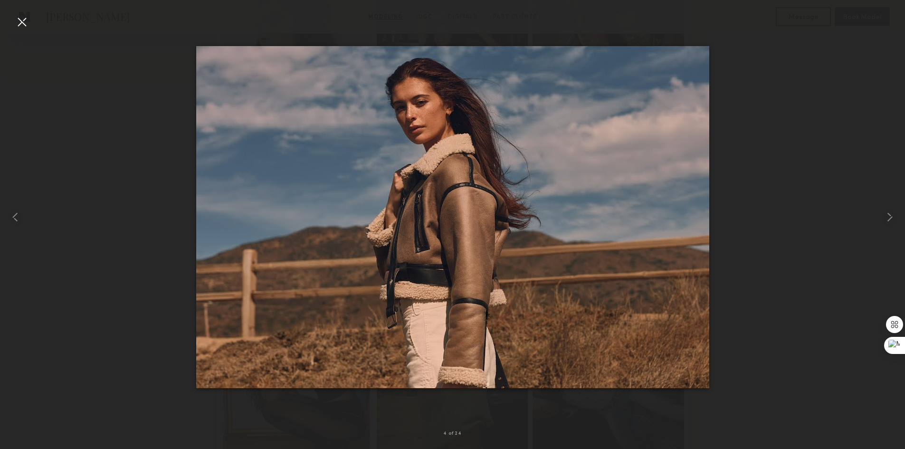
click at [28, 18] on div at bounding box center [21, 21] width 15 height 15
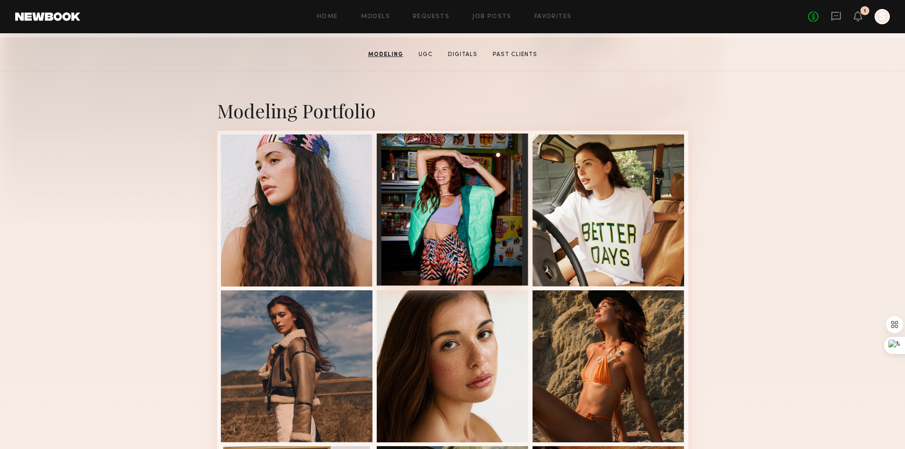
scroll to position [143, 0]
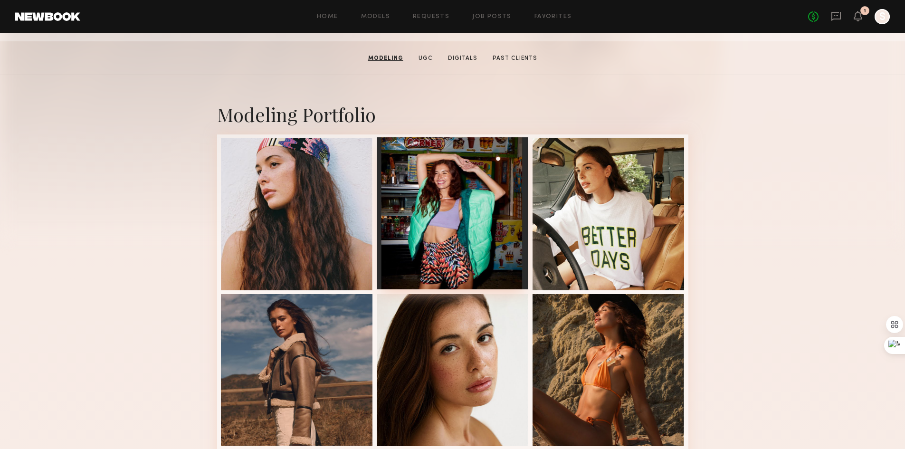
click at [472, 265] on div at bounding box center [453, 213] width 152 height 152
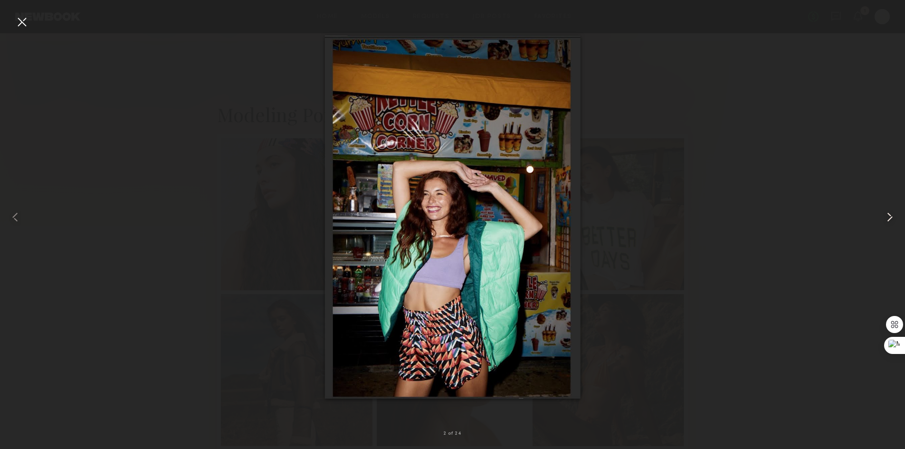
click at [889, 219] on common-icon at bounding box center [889, 217] width 15 height 15
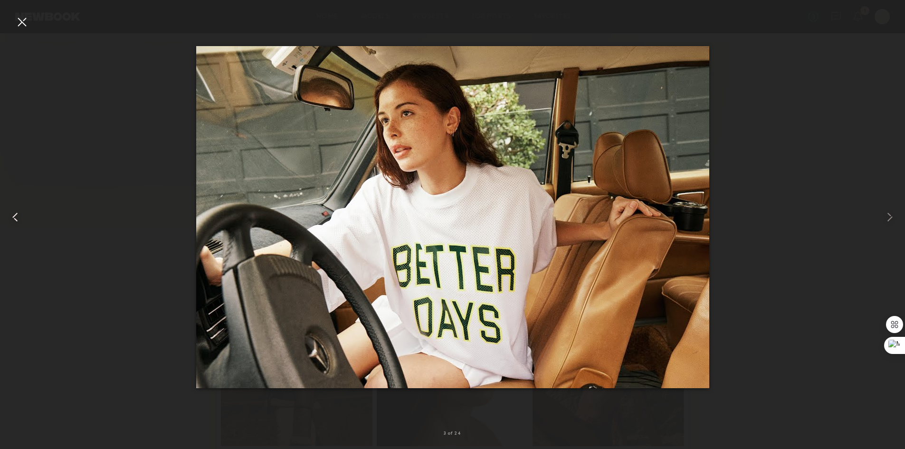
click at [14, 219] on common-icon at bounding box center [15, 217] width 15 height 15
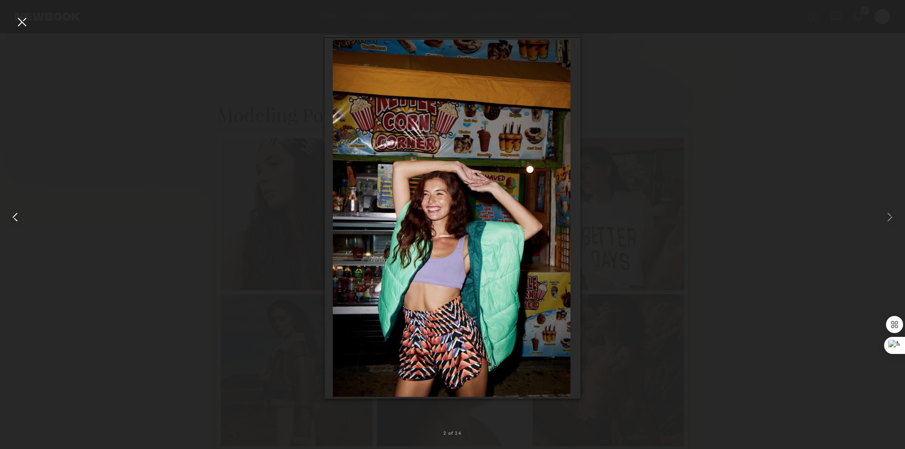
click at [14, 219] on common-icon at bounding box center [15, 217] width 15 height 15
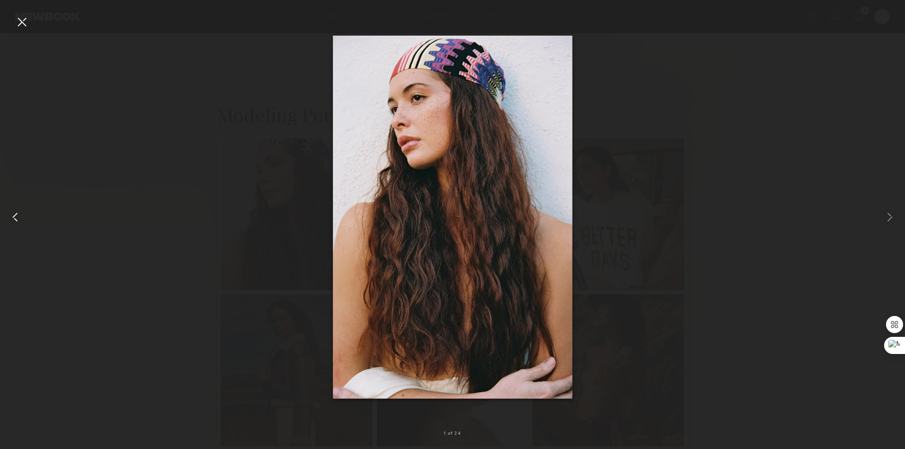
click at [14, 219] on common-icon at bounding box center [15, 217] width 15 height 15
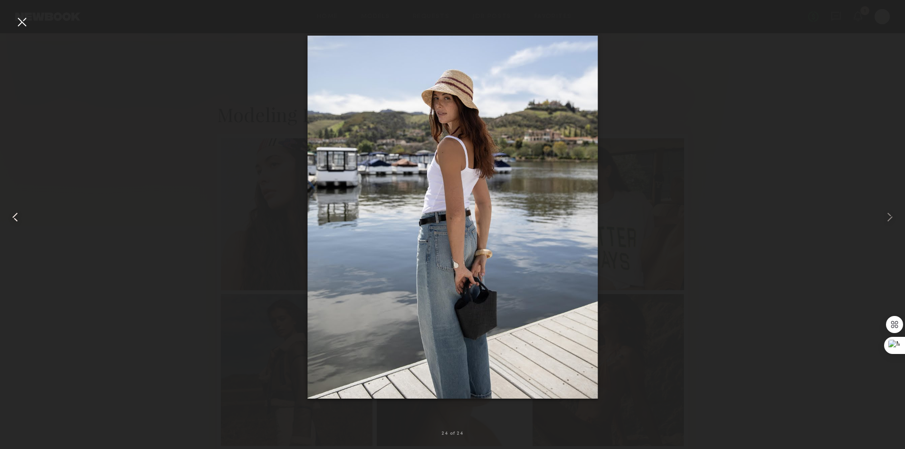
click at [14, 219] on common-icon at bounding box center [15, 217] width 15 height 15
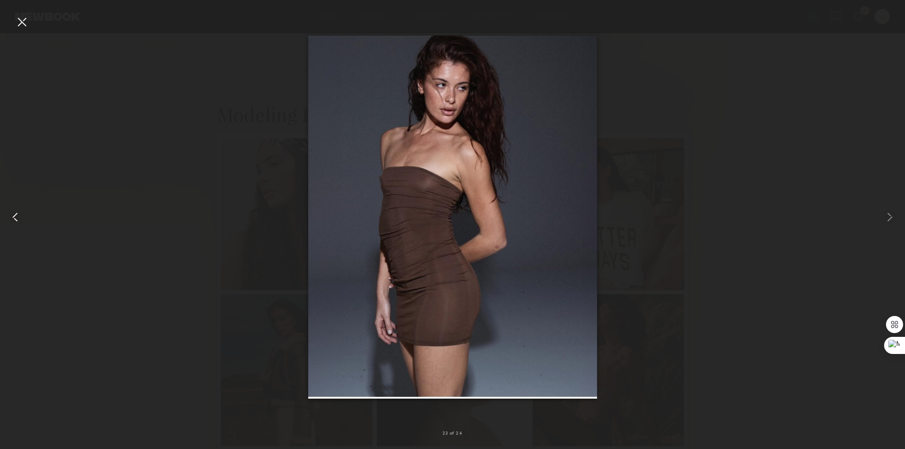
click at [14, 219] on common-icon at bounding box center [15, 217] width 15 height 15
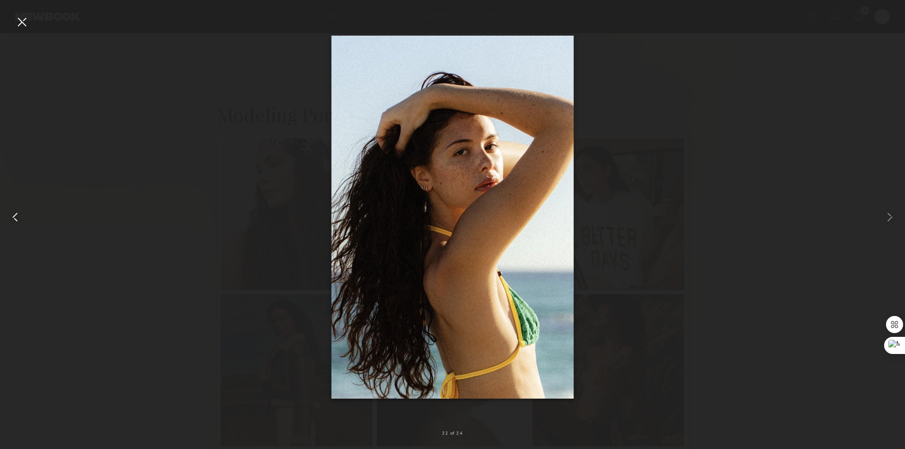
click at [14, 219] on common-icon at bounding box center [15, 217] width 15 height 15
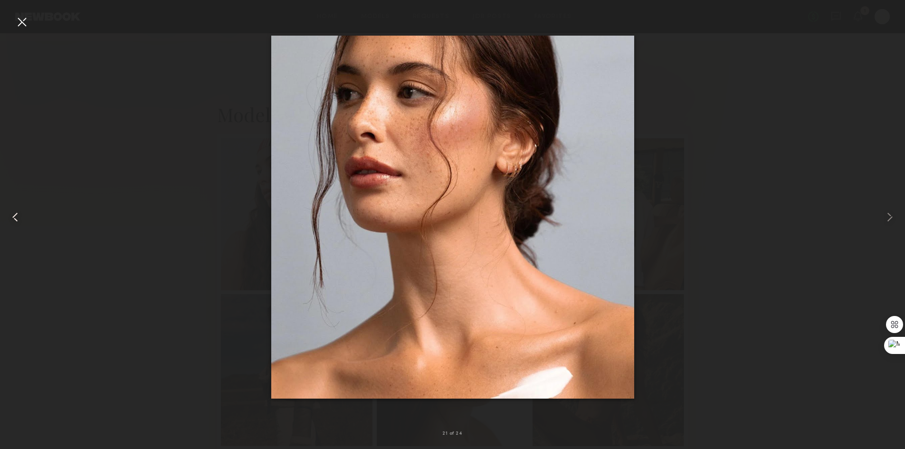
click at [14, 219] on common-icon at bounding box center [15, 217] width 15 height 15
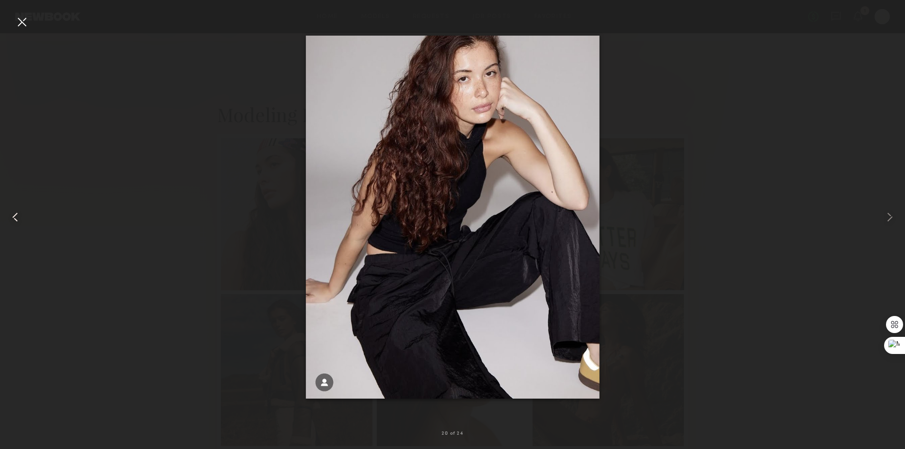
click at [14, 219] on common-icon at bounding box center [15, 217] width 15 height 15
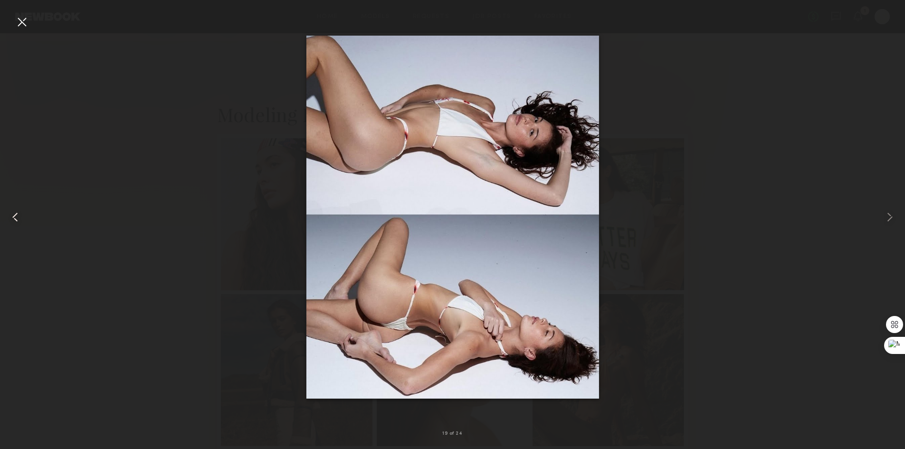
click at [14, 219] on common-icon at bounding box center [15, 217] width 15 height 15
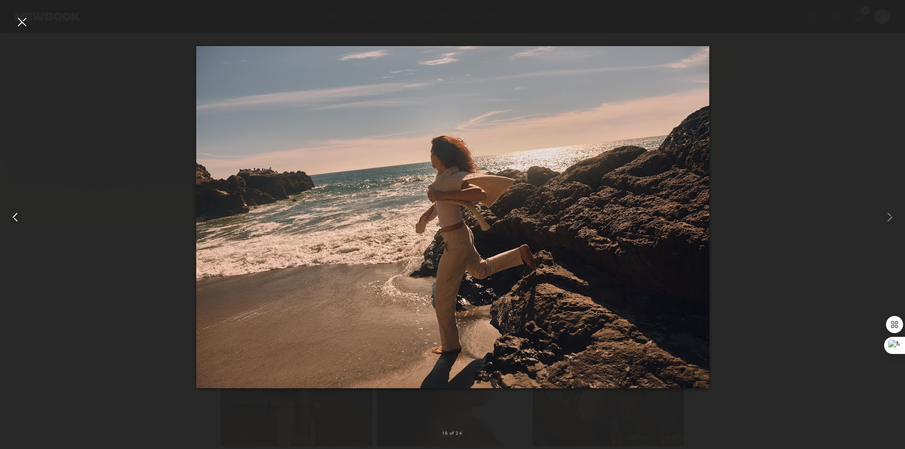
click at [14, 219] on common-icon at bounding box center [15, 217] width 15 height 15
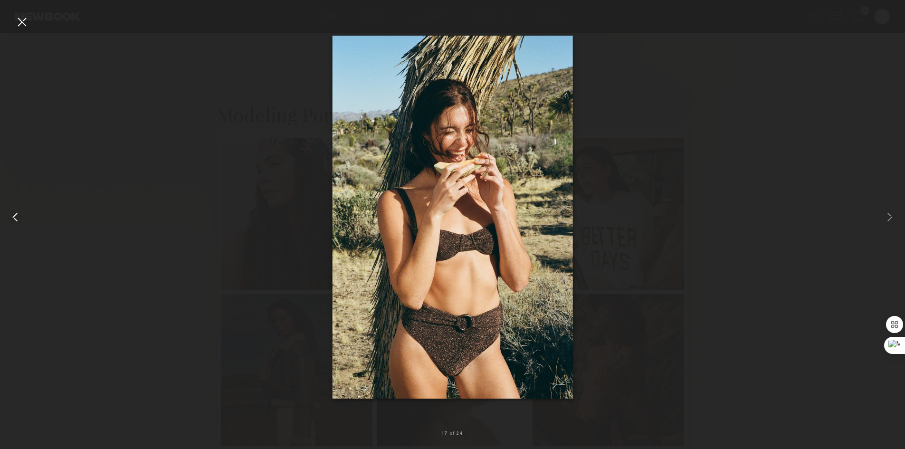
click at [19, 224] on common-icon at bounding box center [15, 217] width 15 height 15
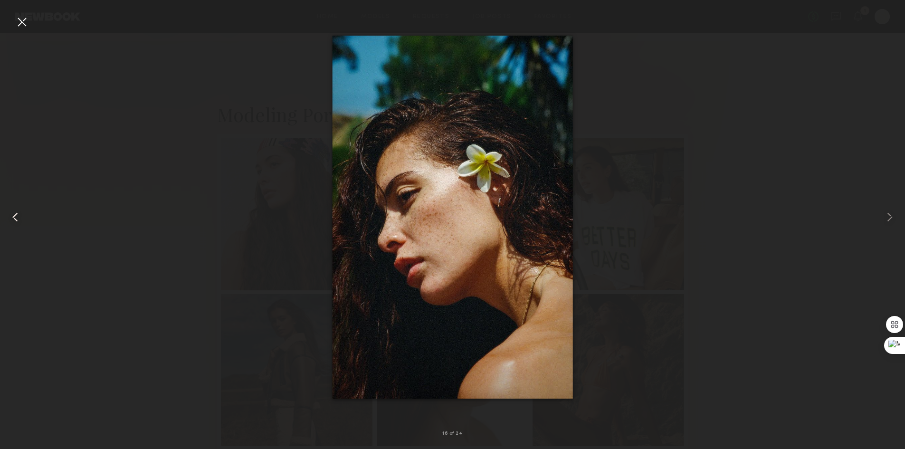
click at [20, 224] on common-icon at bounding box center [15, 217] width 15 height 15
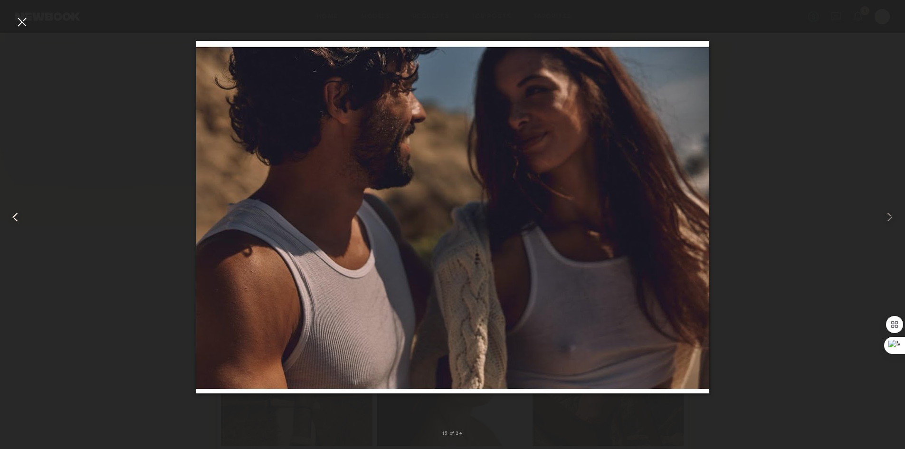
click at [11, 219] on common-icon at bounding box center [15, 217] width 15 height 15
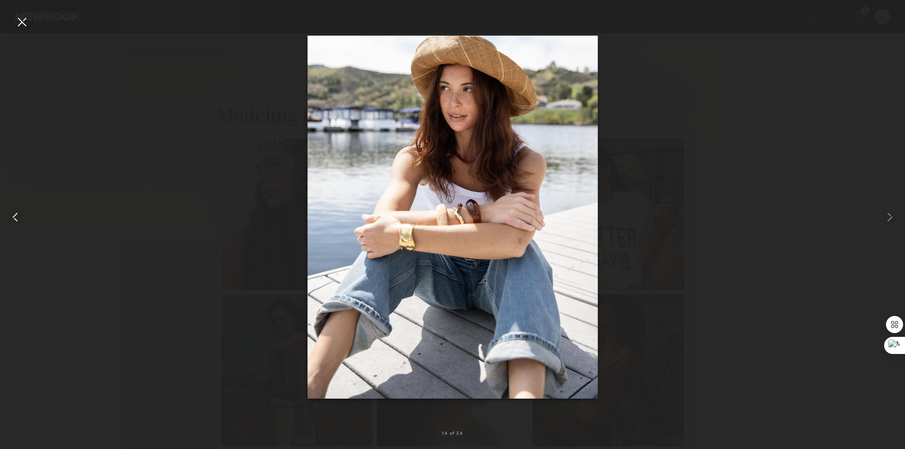
click at [11, 219] on common-icon at bounding box center [15, 217] width 15 height 15
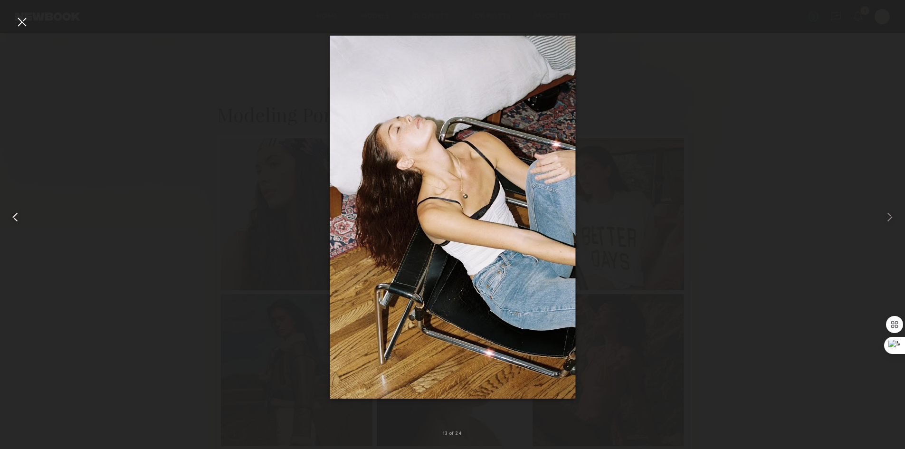
click at [18, 22] on div at bounding box center [21, 21] width 15 height 15
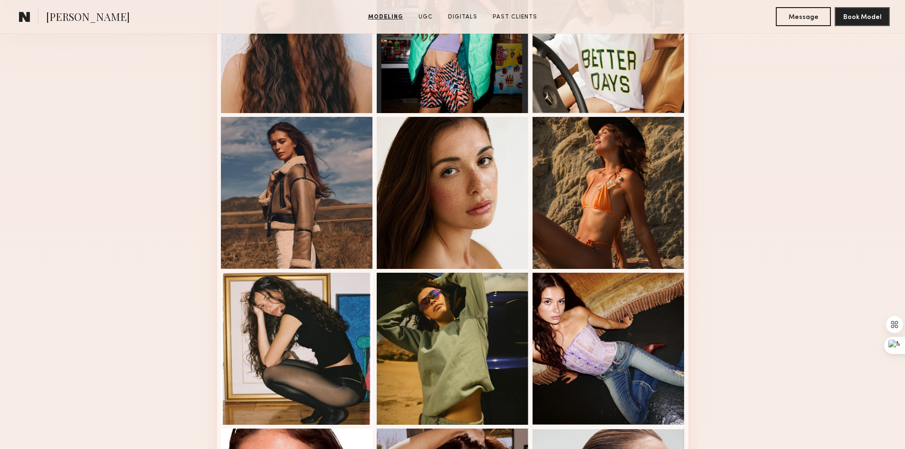
scroll to position [380, 0]
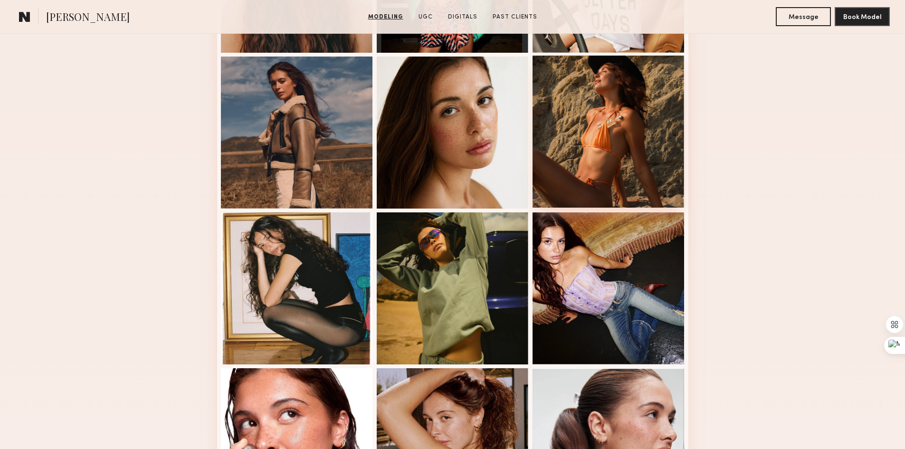
click at [622, 102] on div at bounding box center [609, 132] width 152 height 152
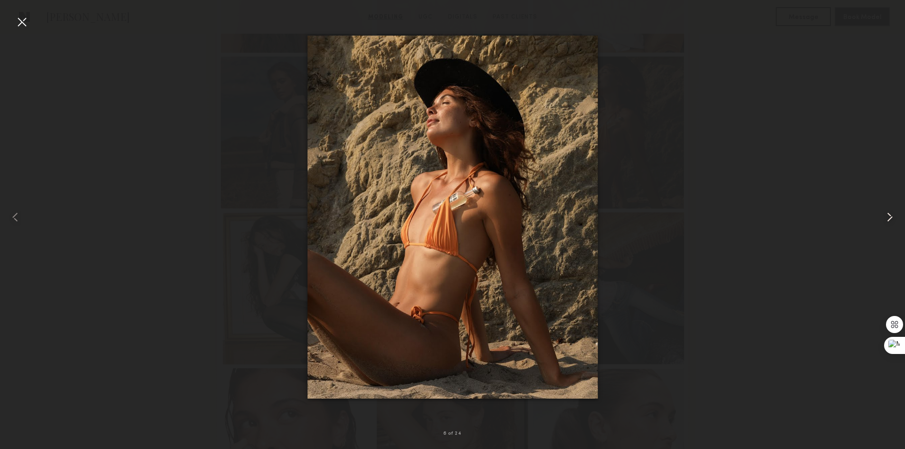
click at [888, 208] on div at bounding box center [887, 216] width 36 height 403
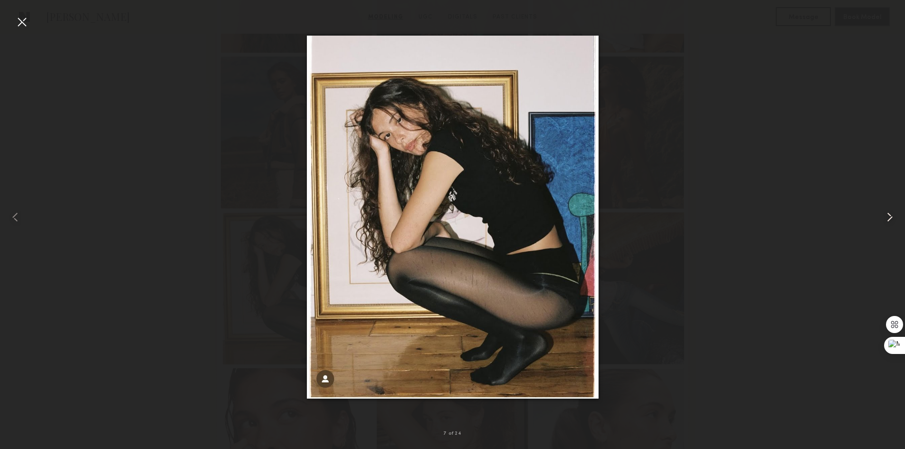
click at [887, 209] on div at bounding box center [887, 216] width 36 height 403
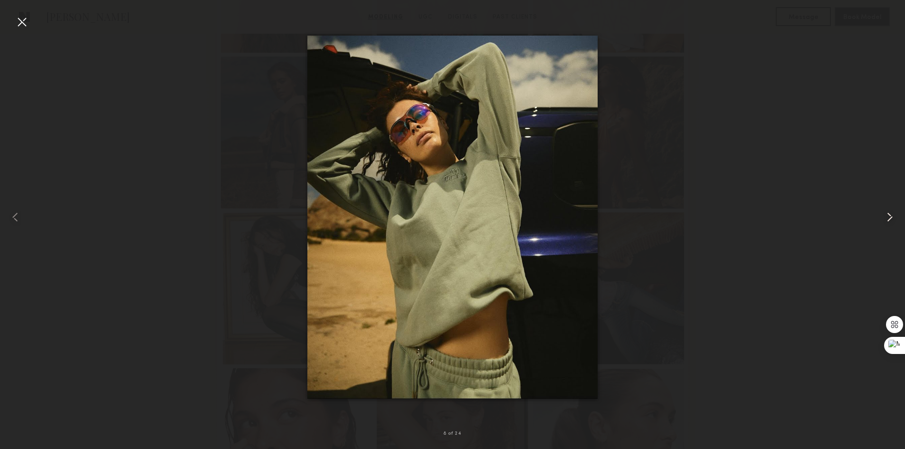
click at [887, 209] on div at bounding box center [887, 216] width 36 height 403
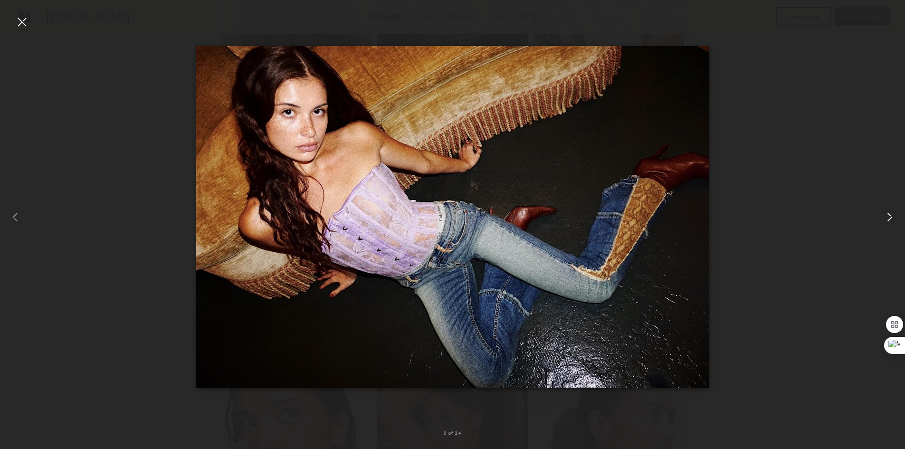
click at [886, 209] on div at bounding box center [887, 216] width 36 height 403
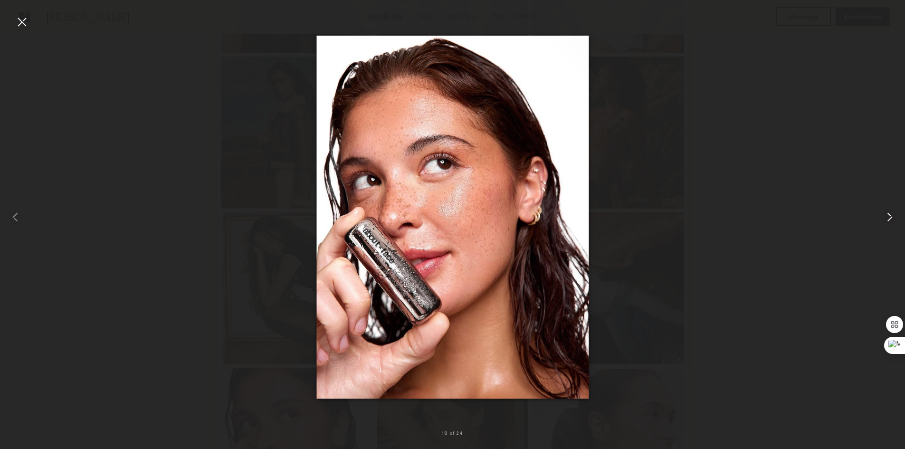
click at [886, 219] on common-icon at bounding box center [889, 217] width 15 height 15
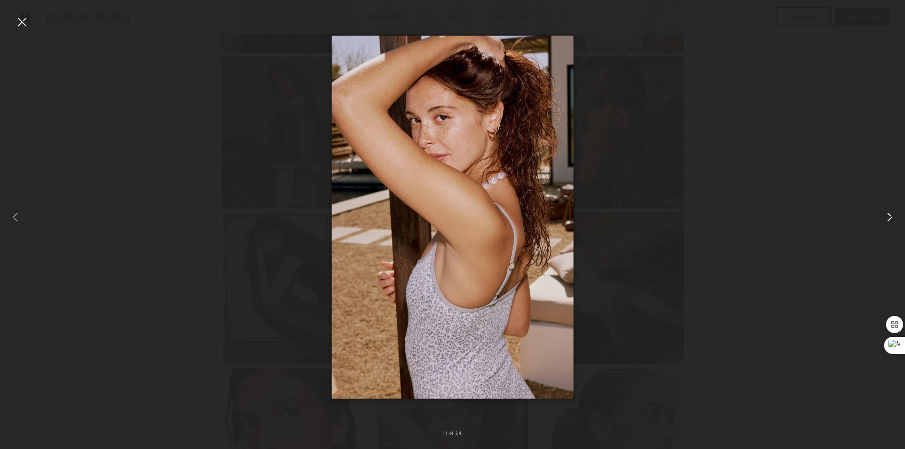
click at [886, 217] on common-icon at bounding box center [889, 217] width 15 height 15
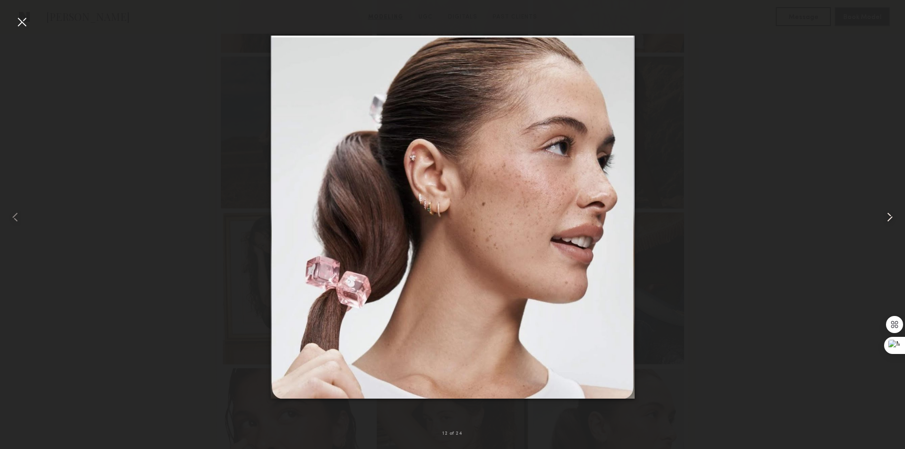
click at [885, 216] on common-icon at bounding box center [889, 217] width 15 height 15
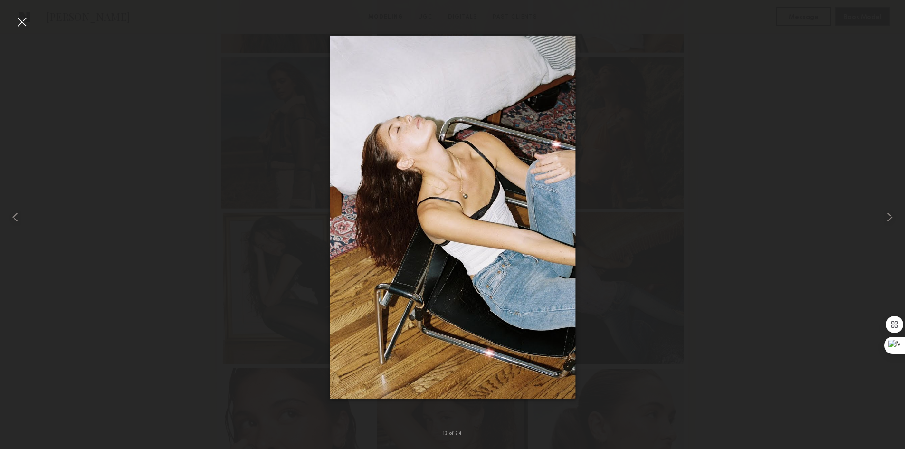
click at [19, 21] on div at bounding box center [21, 21] width 15 height 15
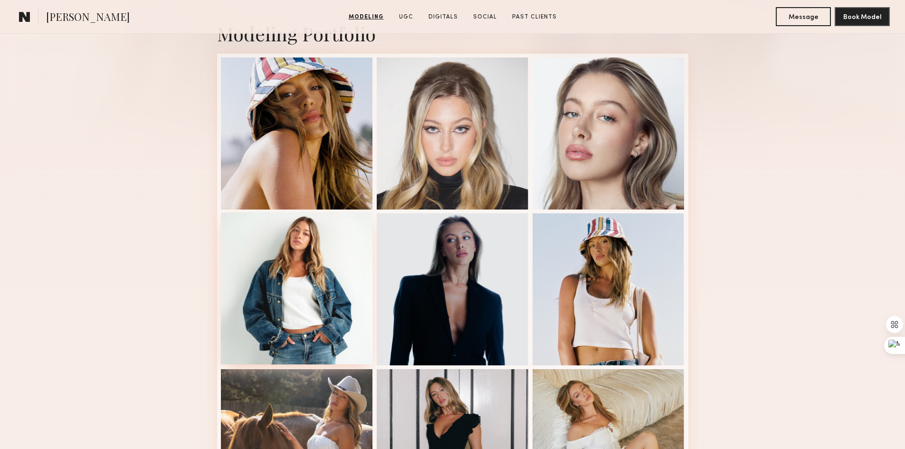
scroll to position [238, 0]
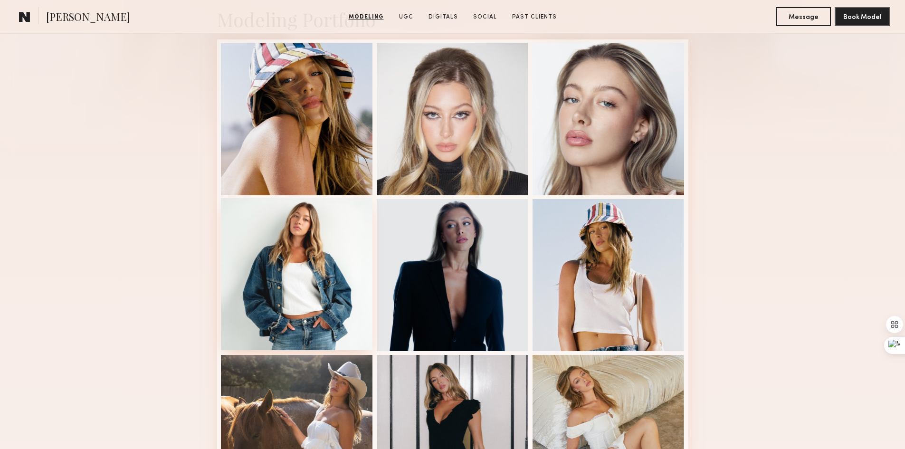
click at [319, 204] on div at bounding box center [297, 274] width 152 height 152
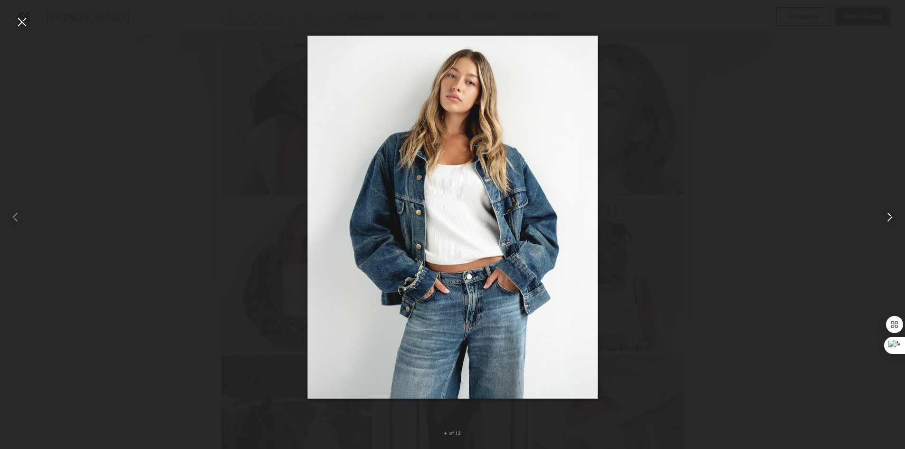
click at [897, 208] on div at bounding box center [887, 216] width 36 height 403
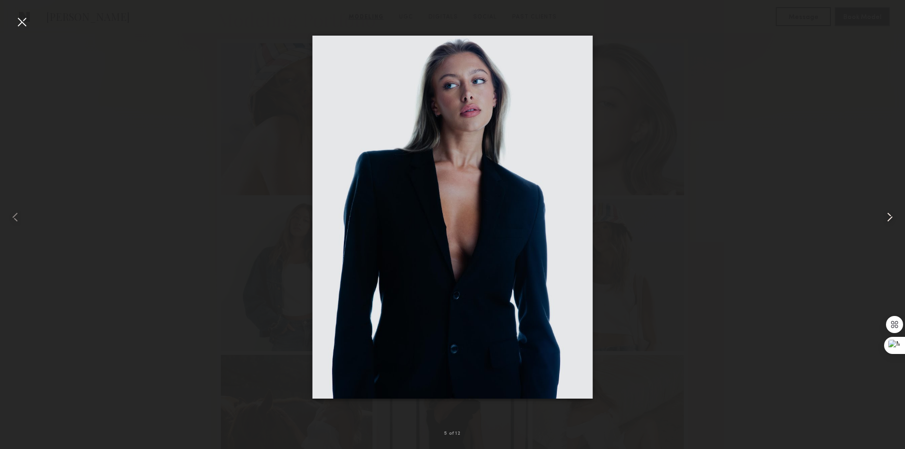
click at [897, 208] on div at bounding box center [887, 216] width 36 height 403
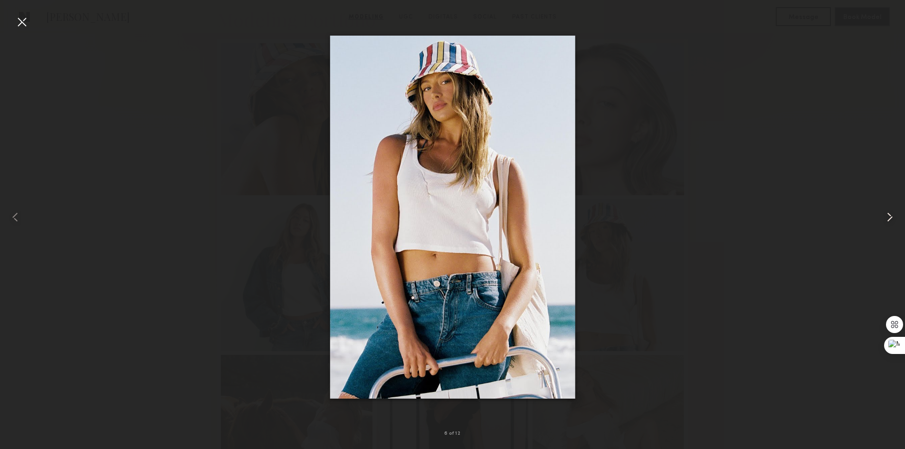
click at [897, 208] on div at bounding box center [887, 216] width 36 height 403
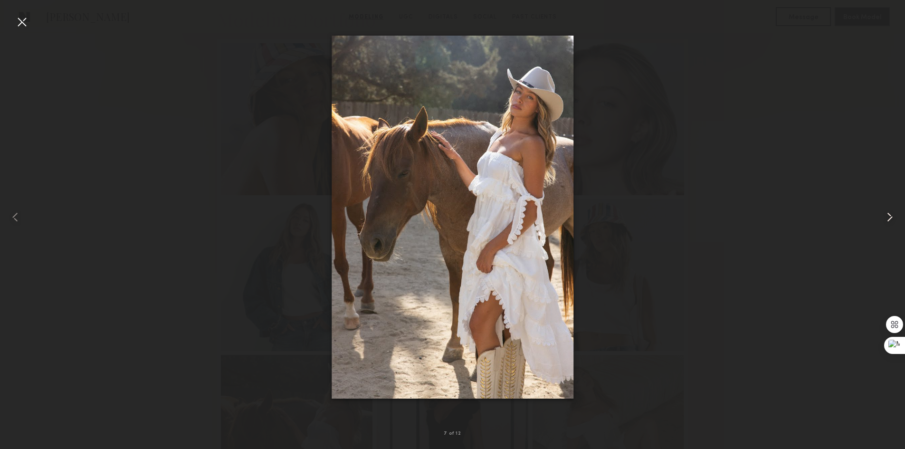
click at [896, 208] on div at bounding box center [887, 216] width 36 height 403
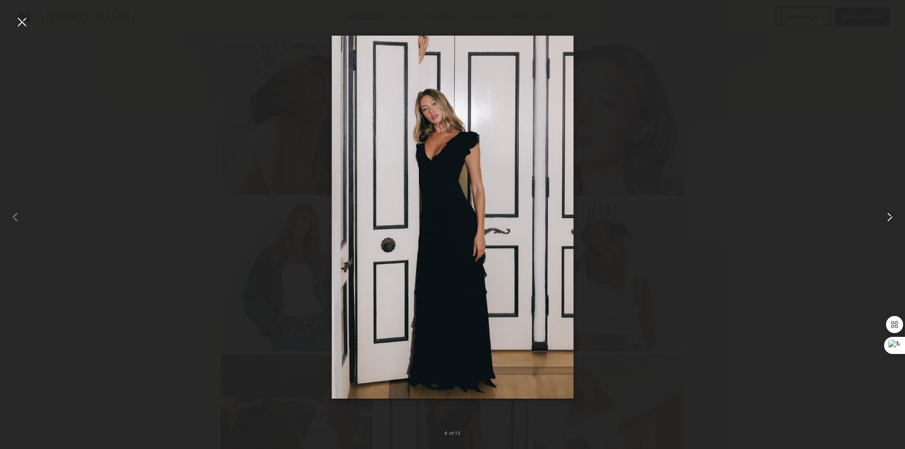
click at [895, 208] on div at bounding box center [887, 216] width 36 height 403
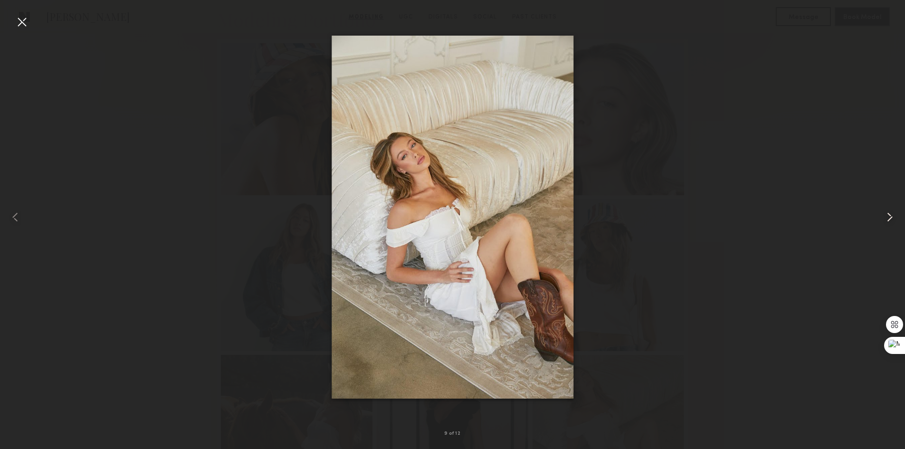
click at [895, 208] on div at bounding box center [887, 216] width 36 height 403
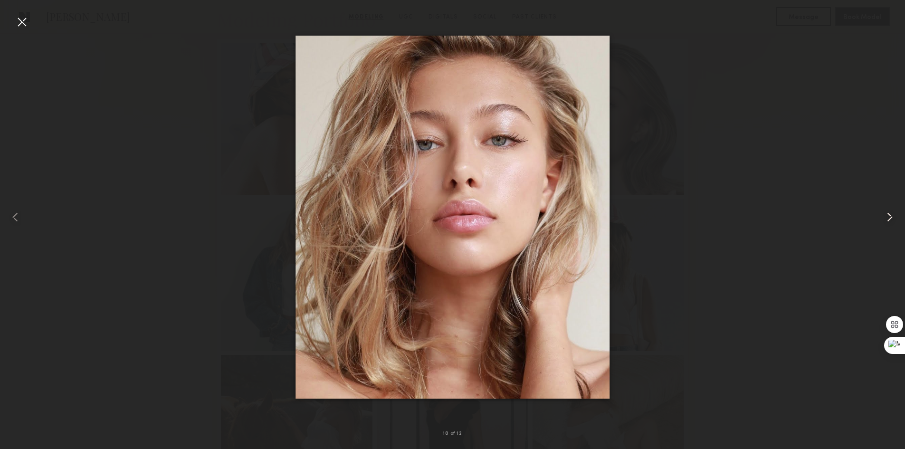
click at [895, 209] on div at bounding box center [887, 216] width 36 height 403
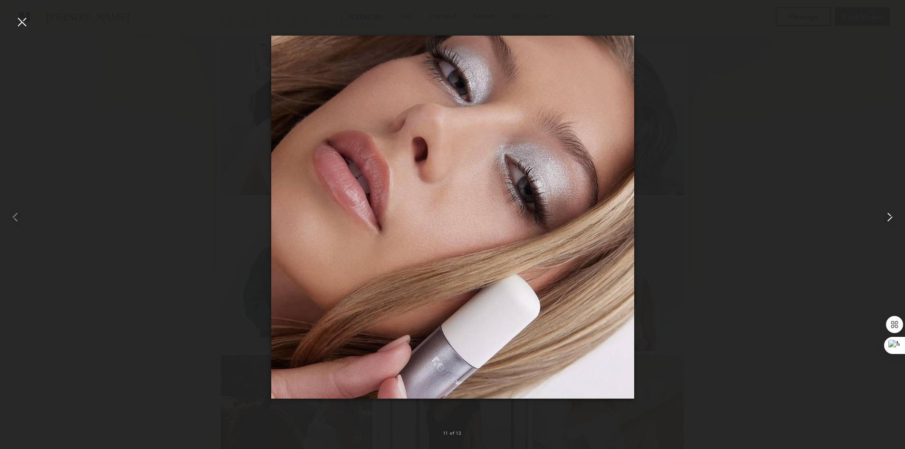
click at [895, 209] on div at bounding box center [887, 216] width 36 height 403
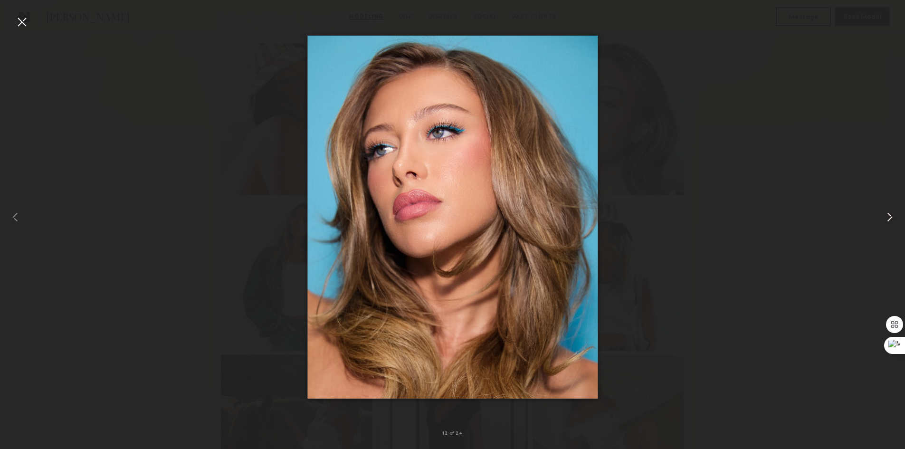
click at [889, 216] on common-icon at bounding box center [889, 217] width 15 height 15
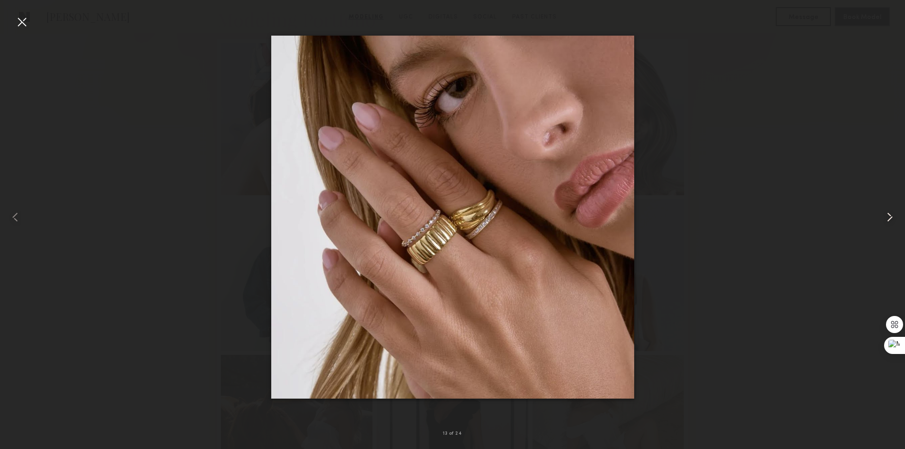
click at [890, 215] on common-icon at bounding box center [889, 217] width 15 height 15
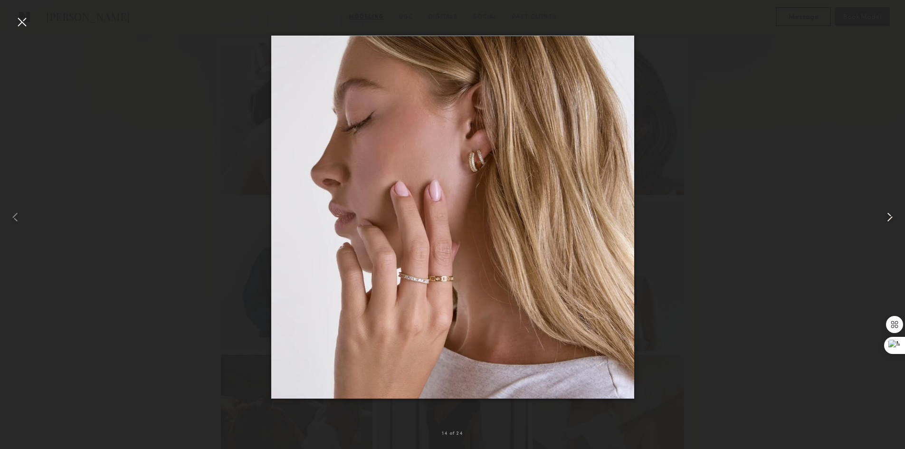
click at [891, 215] on common-icon at bounding box center [889, 217] width 15 height 15
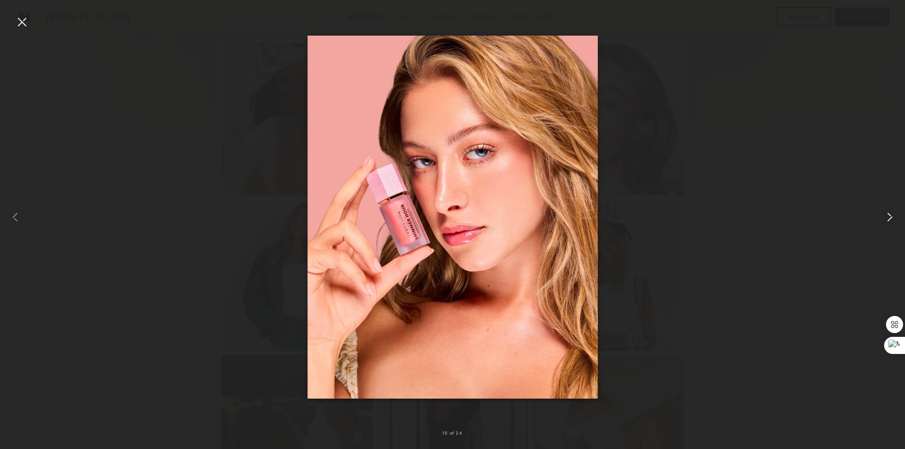
click at [891, 215] on common-icon at bounding box center [889, 217] width 15 height 15
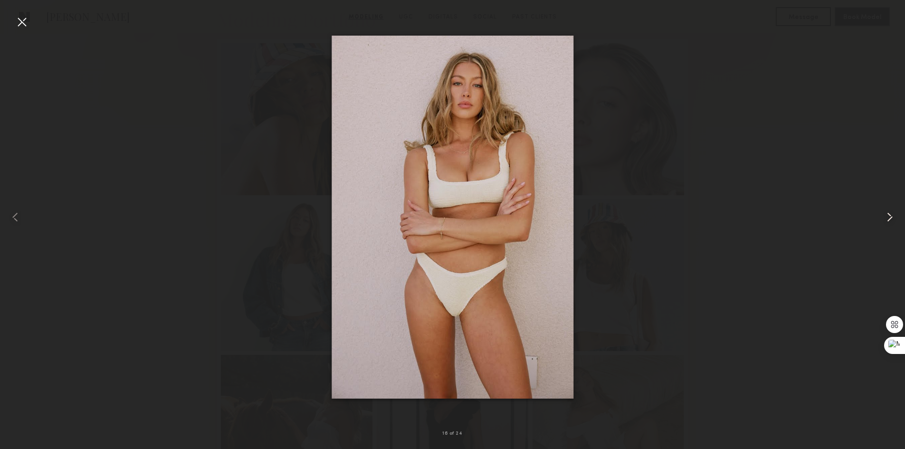
click at [891, 215] on common-icon at bounding box center [889, 217] width 15 height 15
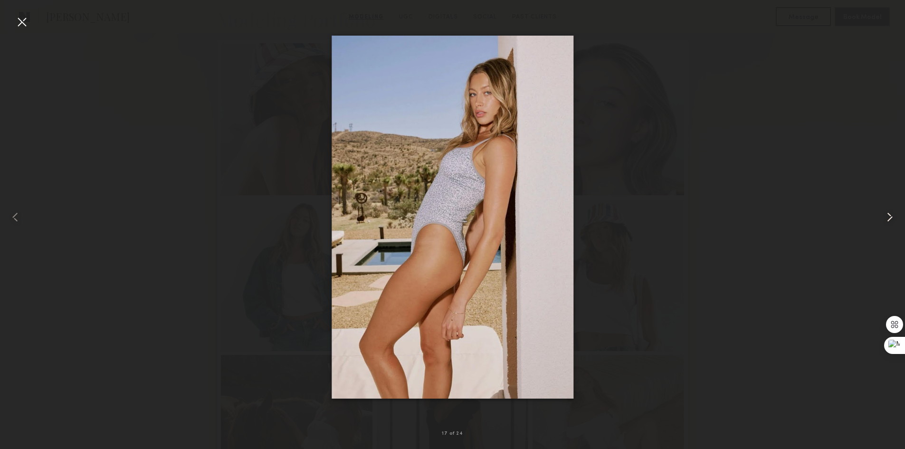
click at [891, 215] on common-icon at bounding box center [889, 217] width 15 height 15
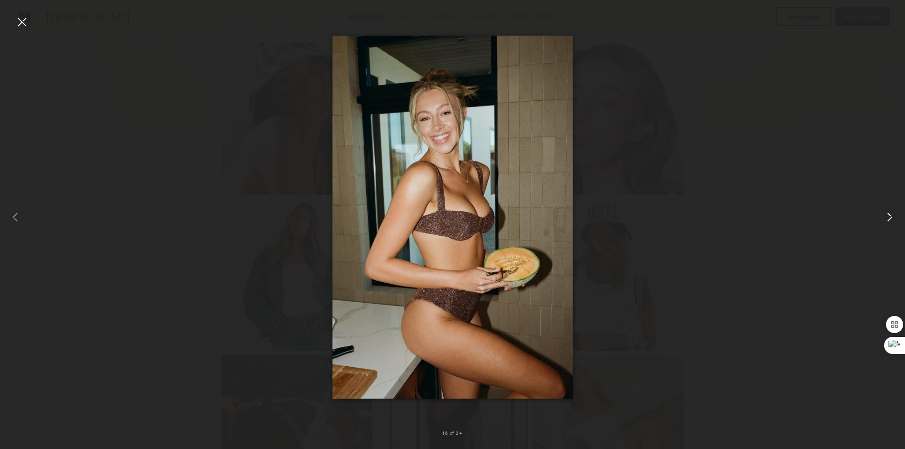
click at [892, 215] on common-icon at bounding box center [889, 217] width 15 height 15
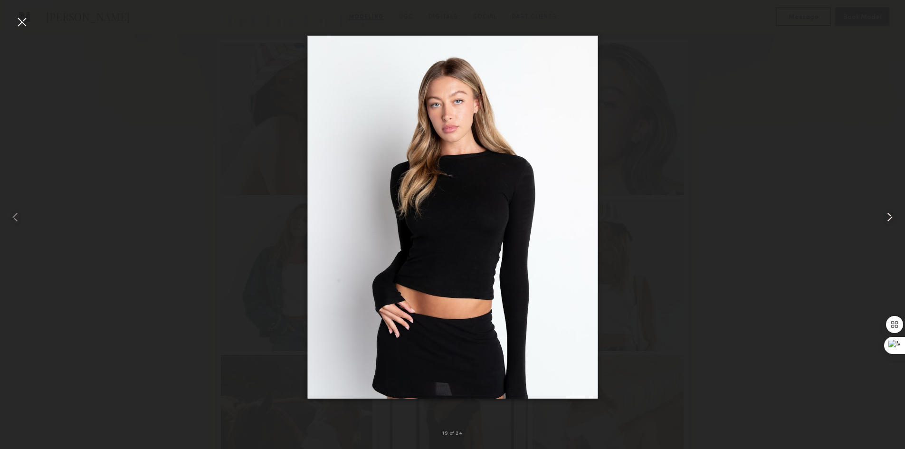
click at [892, 215] on common-icon at bounding box center [889, 217] width 15 height 15
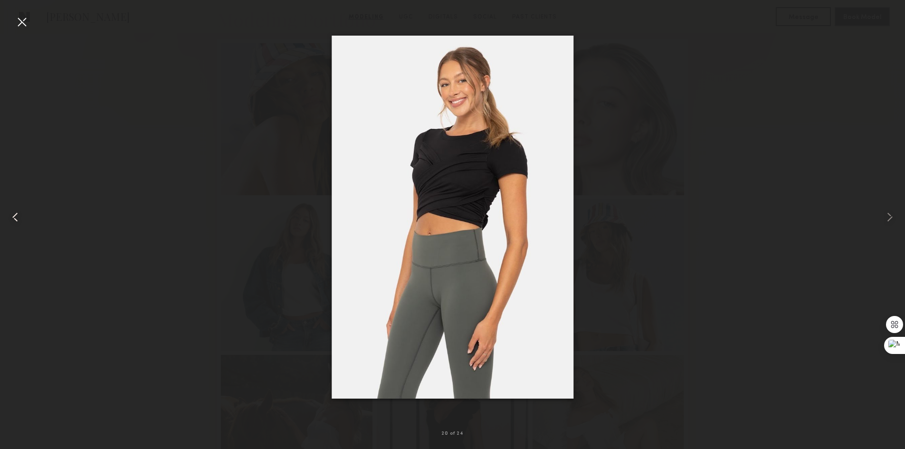
click at [14, 19] on div at bounding box center [18, 216] width 36 height 403
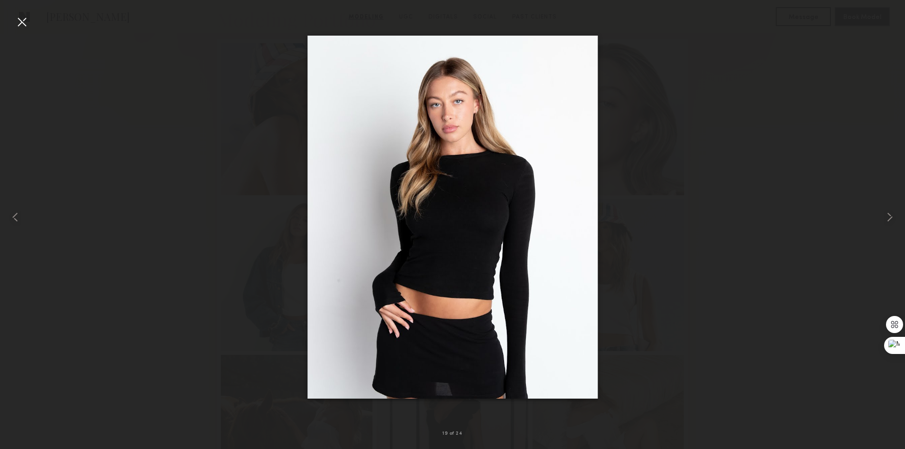
click at [22, 24] on div at bounding box center [21, 21] width 15 height 15
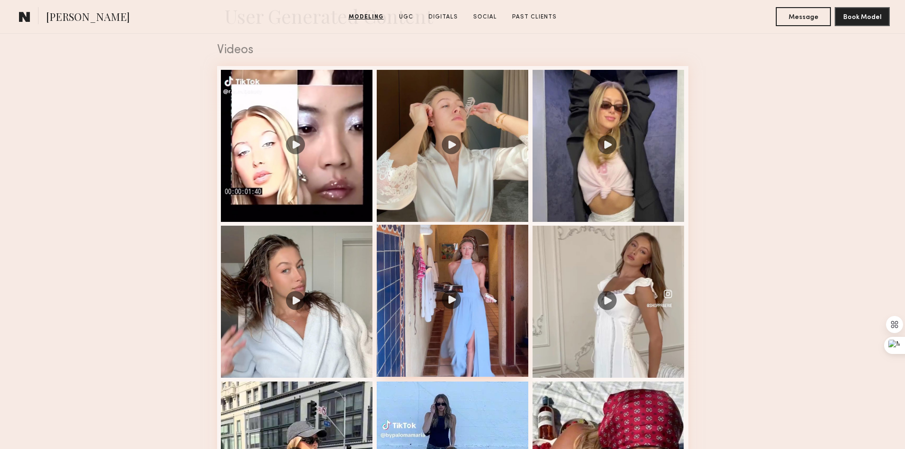
scroll to position [1568, 0]
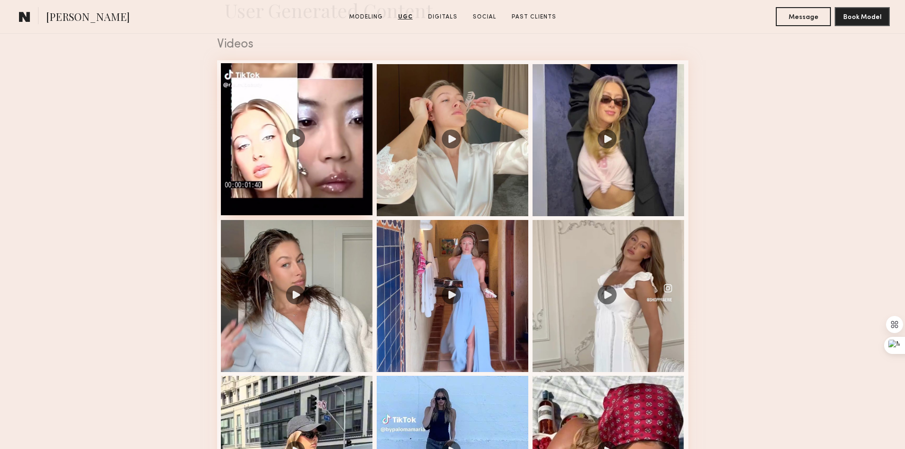
click at [322, 154] on div at bounding box center [297, 139] width 152 height 152
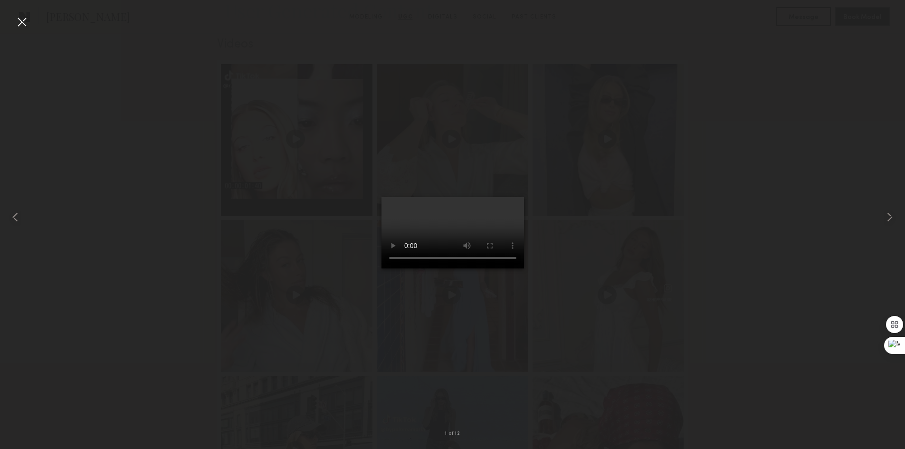
click at [21, 19] on div at bounding box center [21, 21] width 15 height 15
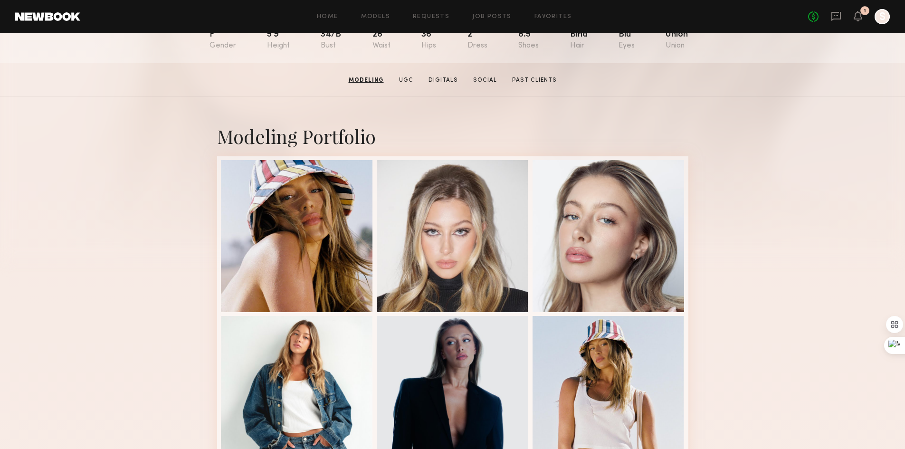
scroll to position [0, 0]
